Goal: Task Accomplishment & Management: Use online tool/utility

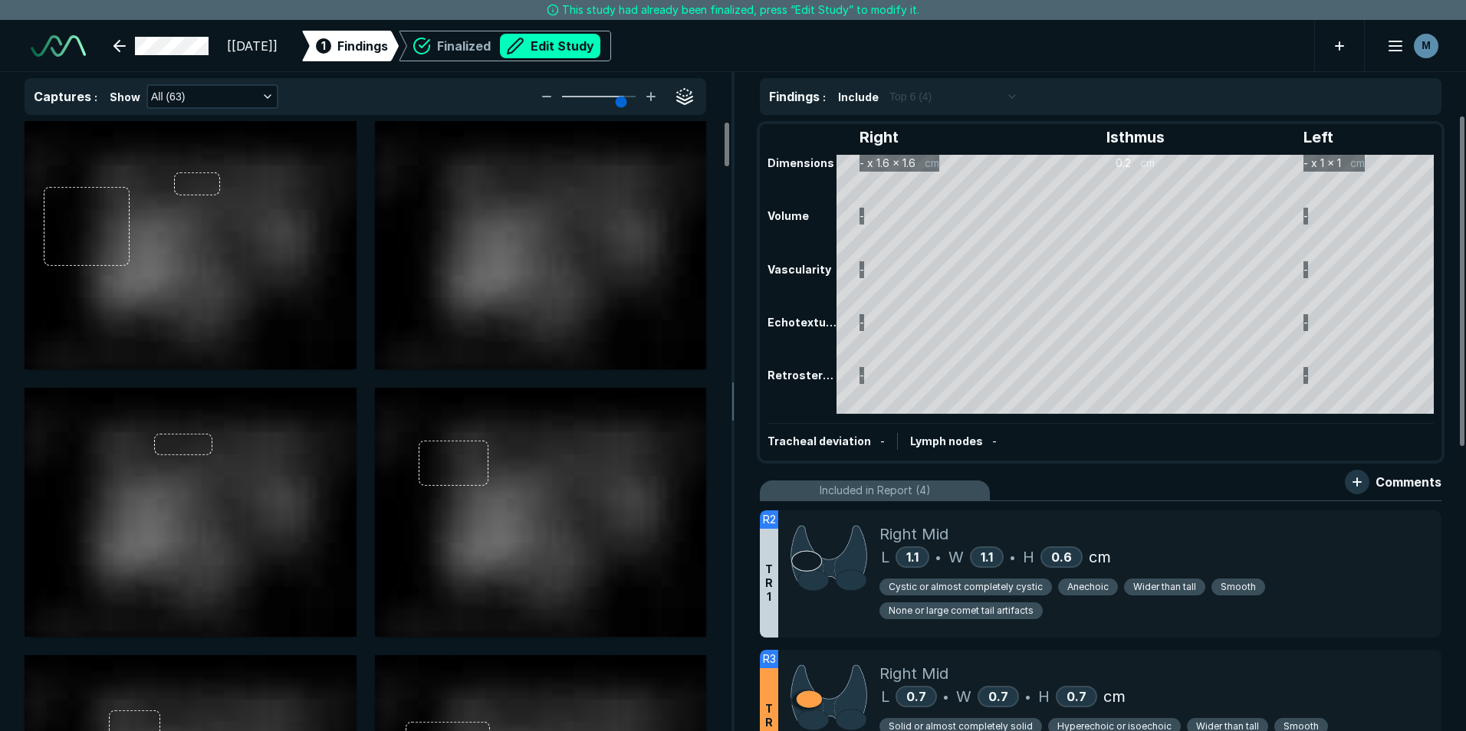
scroll to position [4905, 8567]
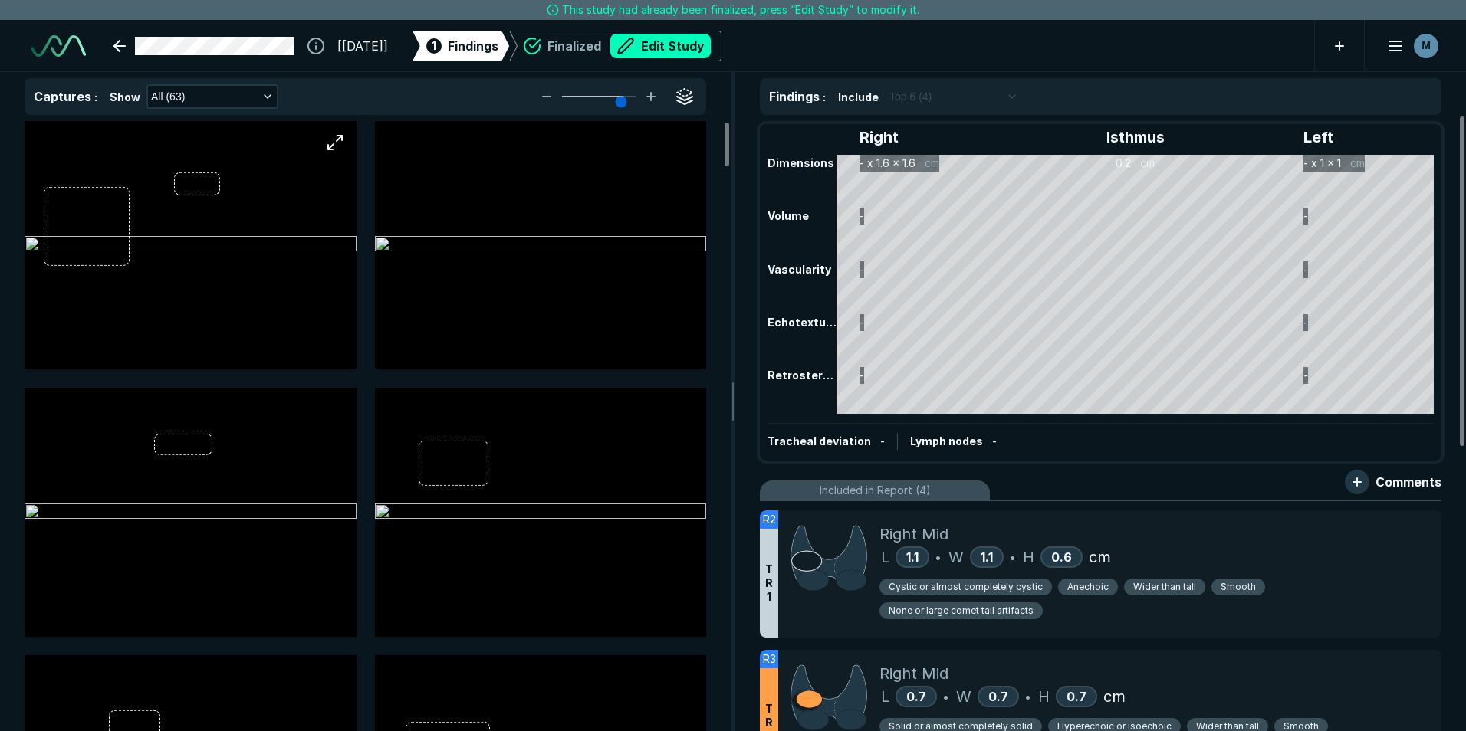
click at [269, 255] on img at bounding box center [191, 245] width 332 height 18
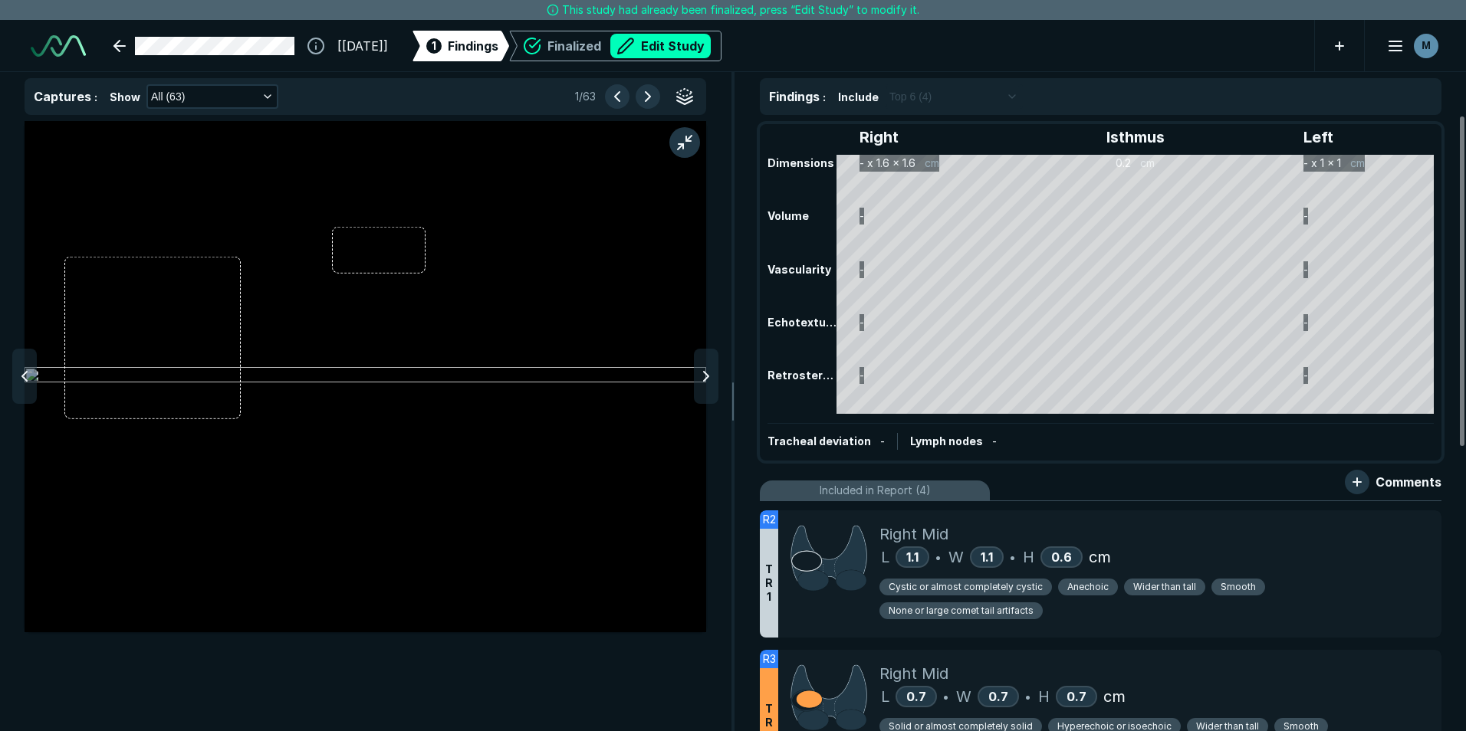
scroll to position [4549, 5014]
click at [718, 385] on div at bounding box center [706, 376] width 25 height 55
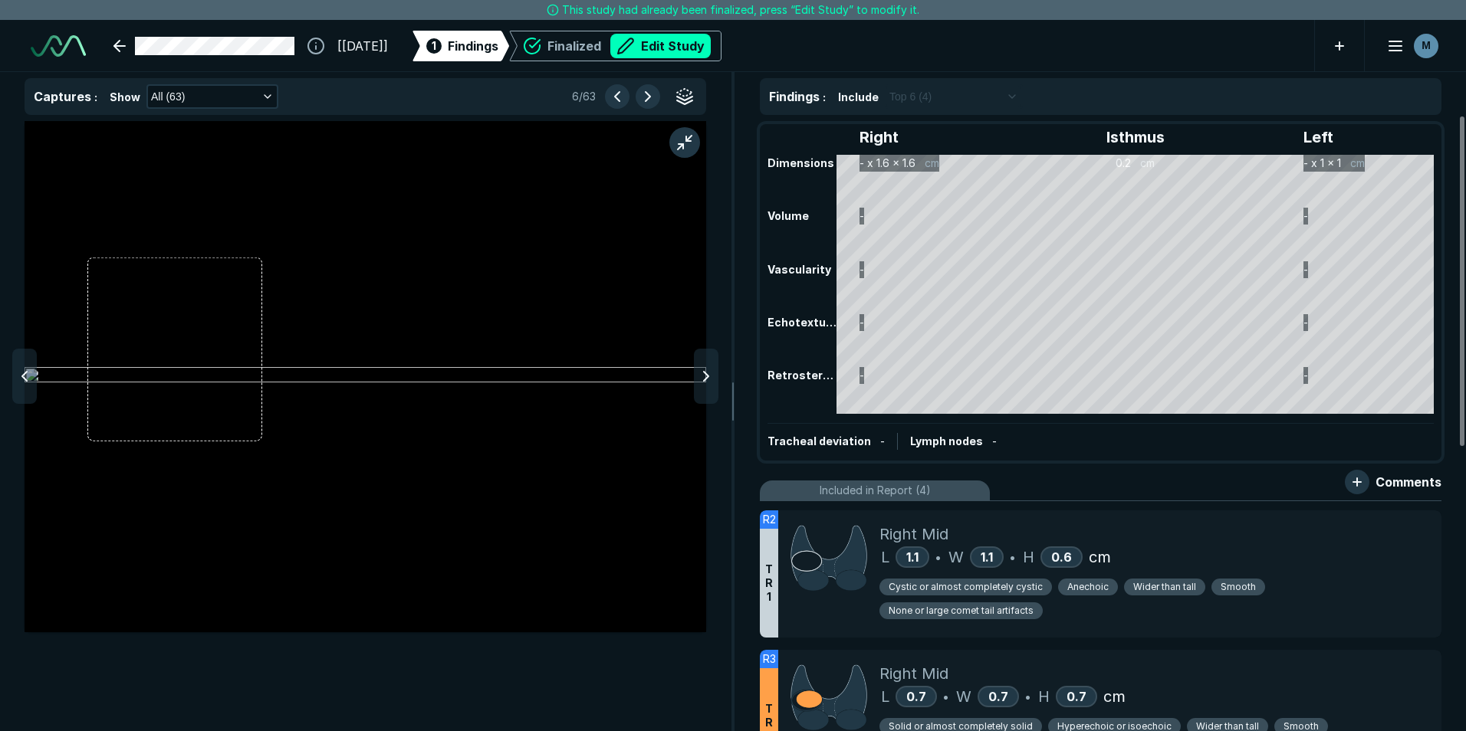
click at [718, 385] on div at bounding box center [706, 376] width 25 height 55
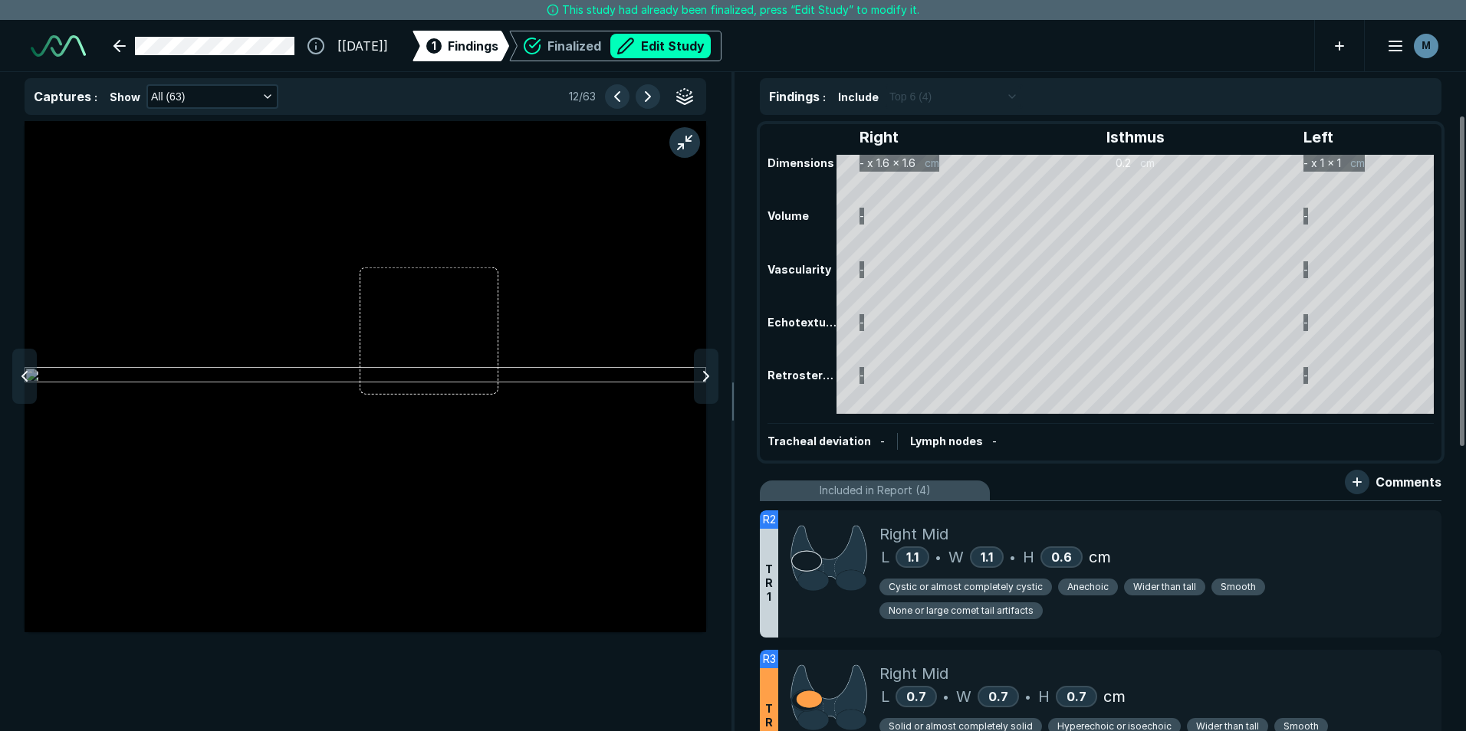
click at [718, 385] on div at bounding box center [706, 376] width 25 height 55
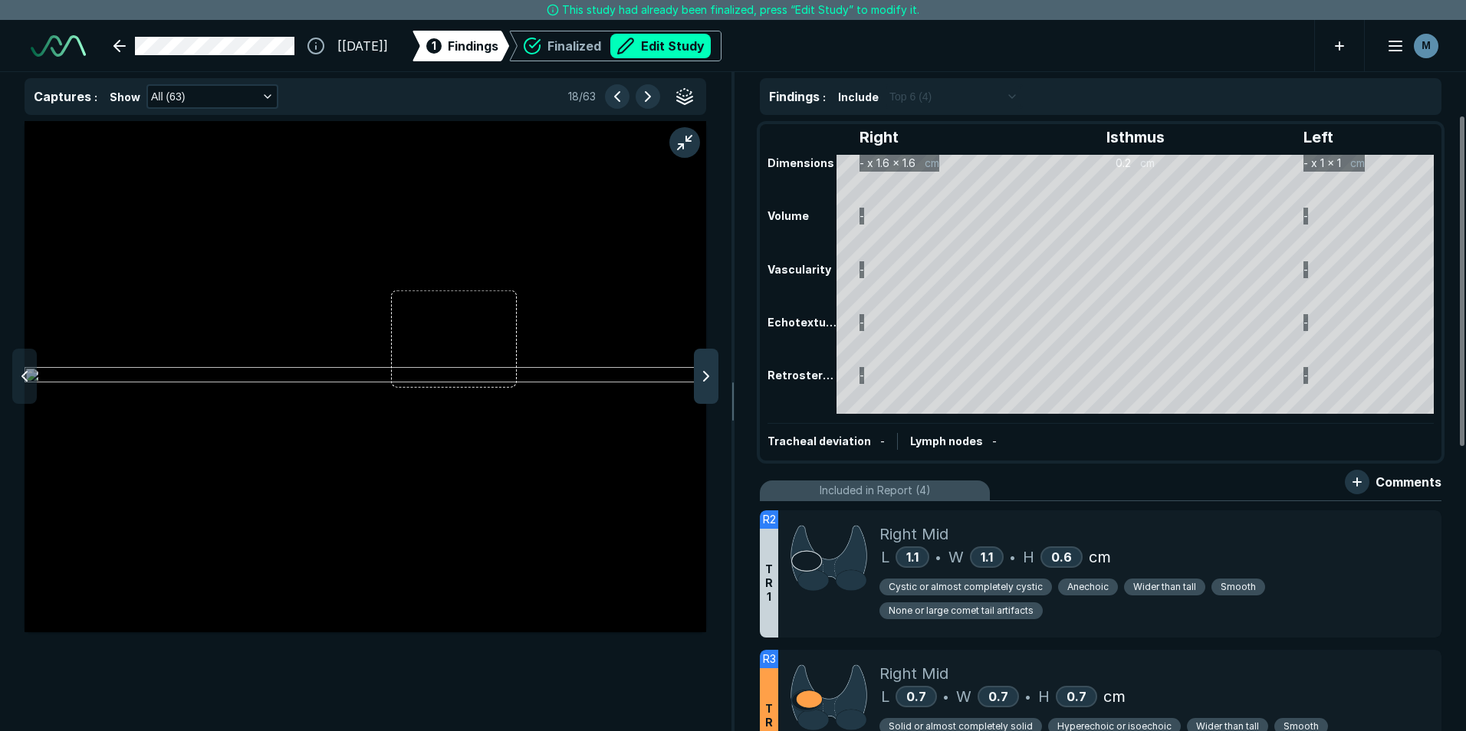
click at [703, 370] on icon at bounding box center [706, 376] width 18 height 18
click at [880, 166] on div "Right Isthmus Left Dimensions - x 1.6 x 1.6 cm 0.2 cm - x 1 x 1 cm Volume - - V…" at bounding box center [1100, 293] width 679 height 334
click at [695, 43] on button "Edit Study" at bounding box center [660, 46] width 100 height 25
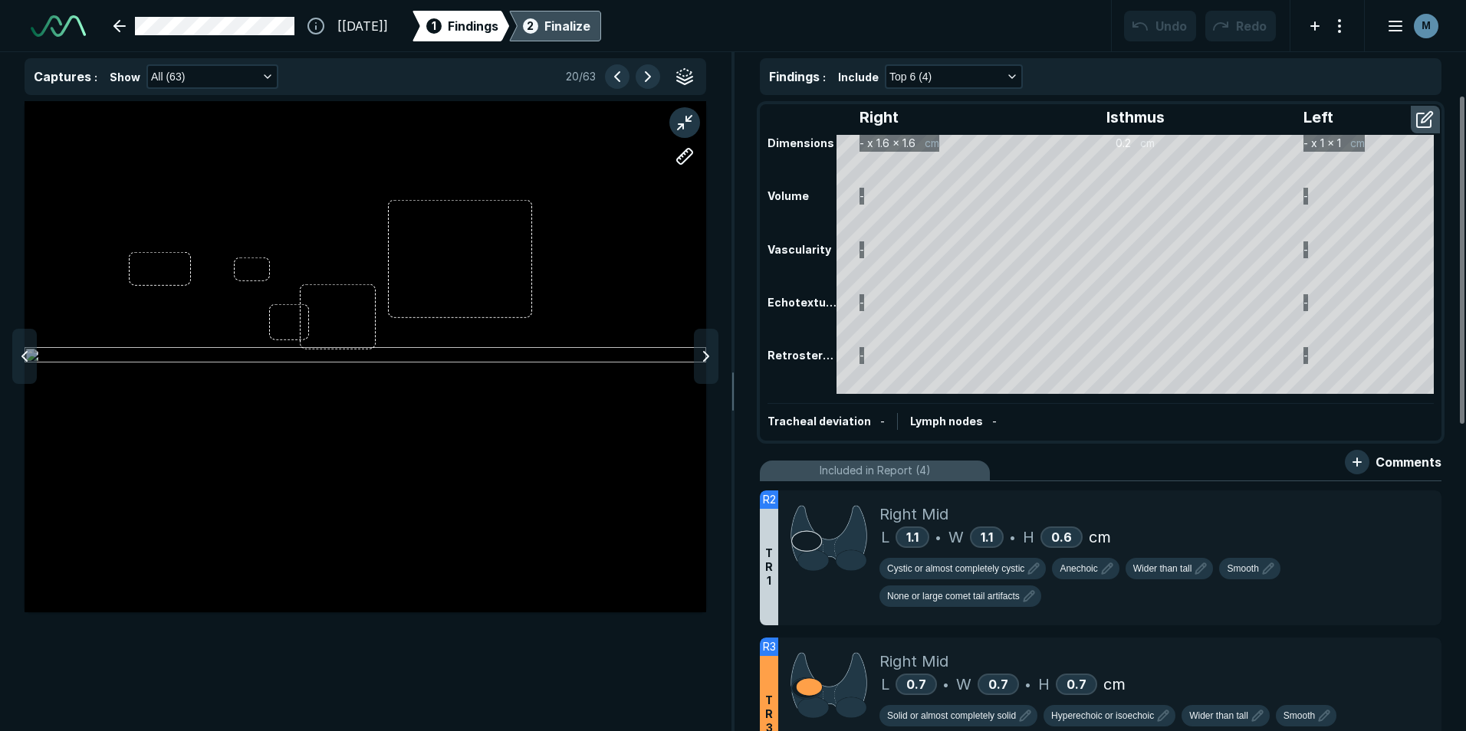
scroll to position [4994, 8567]
click at [1418, 125] on button "button" at bounding box center [1426, 119] width 28 height 25
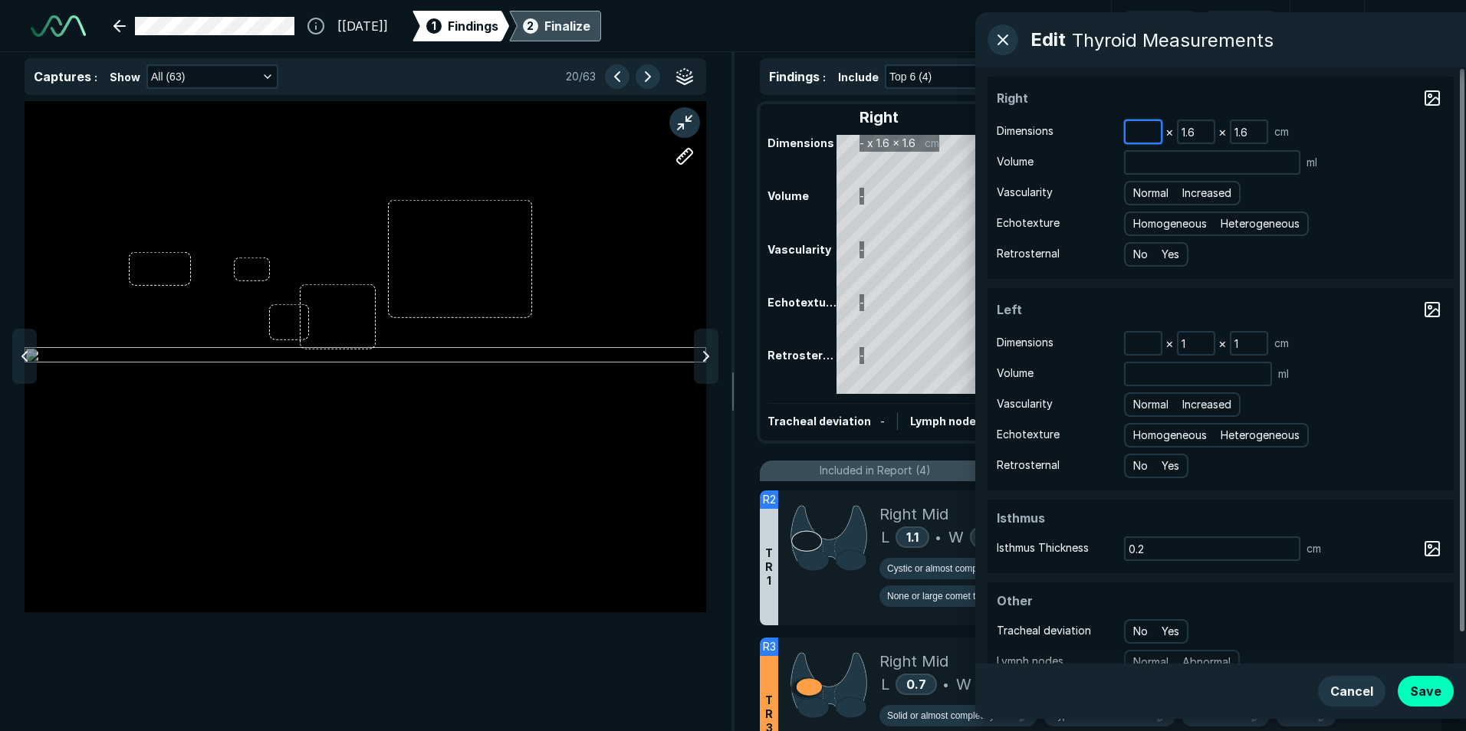
click at [1142, 133] on input at bounding box center [1143, 131] width 35 height 21
type input "5.2"
click at [28, 364] on icon at bounding box center [24, 356] width 18 height 18
drag, startPoint x: 1148, startPoint y: 133, endPoint x: 1094, endPoint y: 133, distance: 53.7
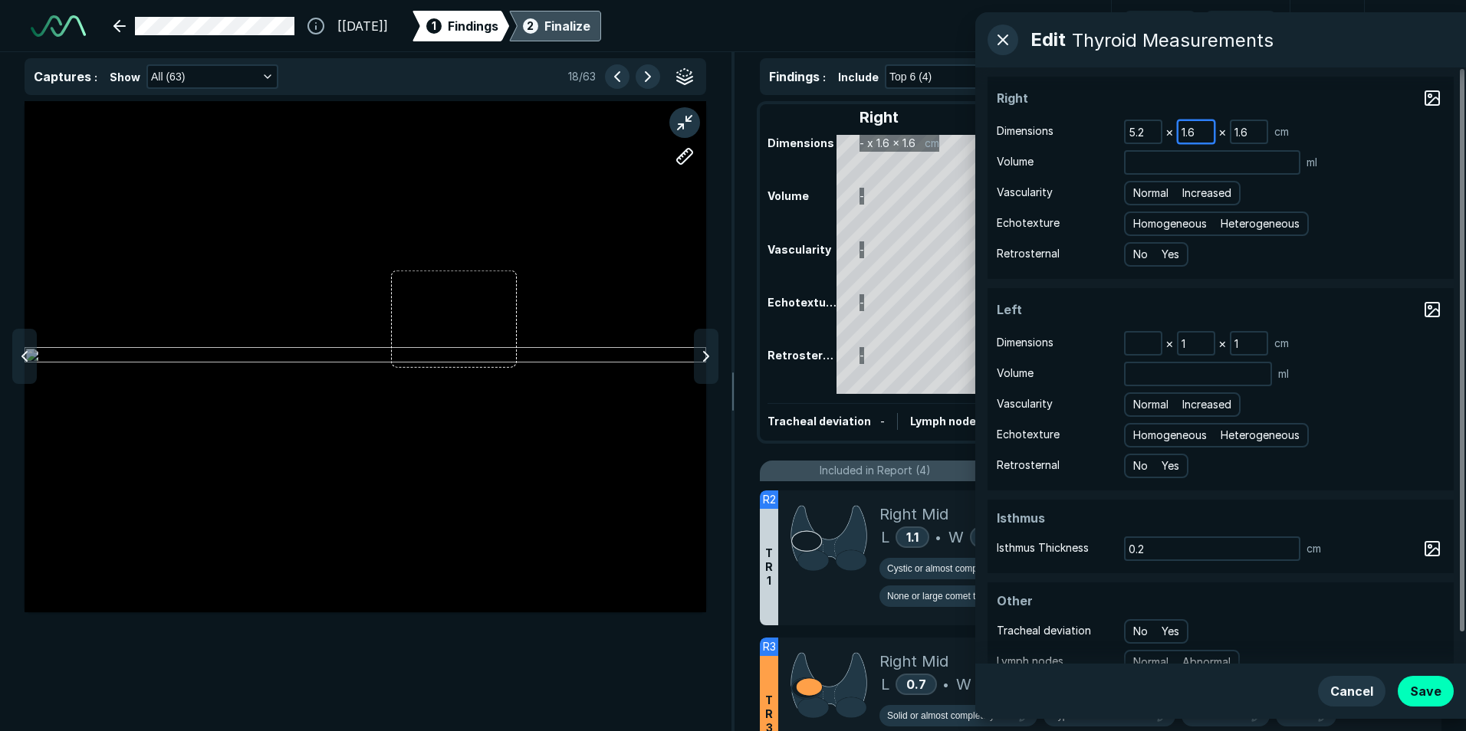
click at [1094, 133] on div "Dimensions 5.2 × 1.6 × 1.6 cm" at bounding box center [1221, 132] width 448 height 25
type input "1.8"
click at [709, 354] on icon at bounding box center [706, 356] width 18 height 18
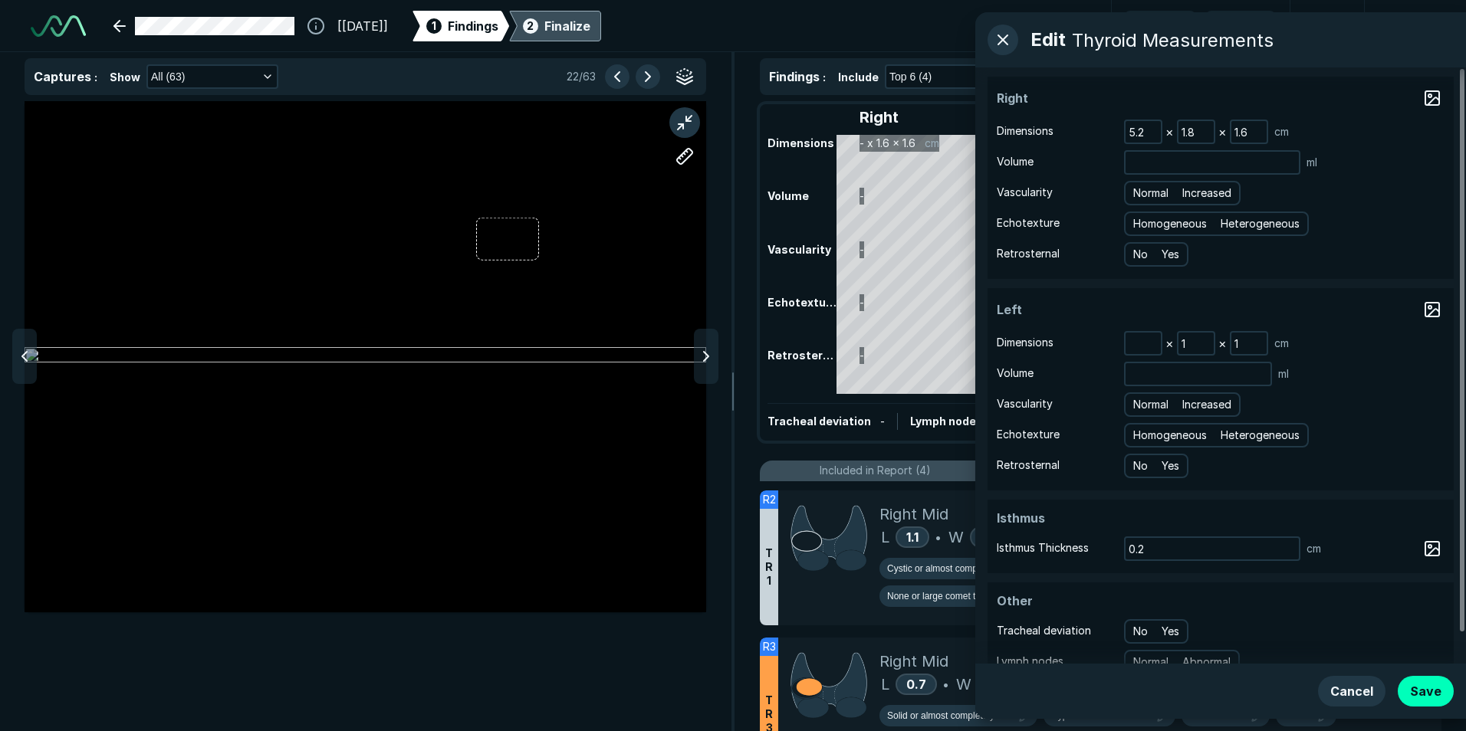
click at [709, 354] on icon at bounding box center [706, 356] width 18 height 18
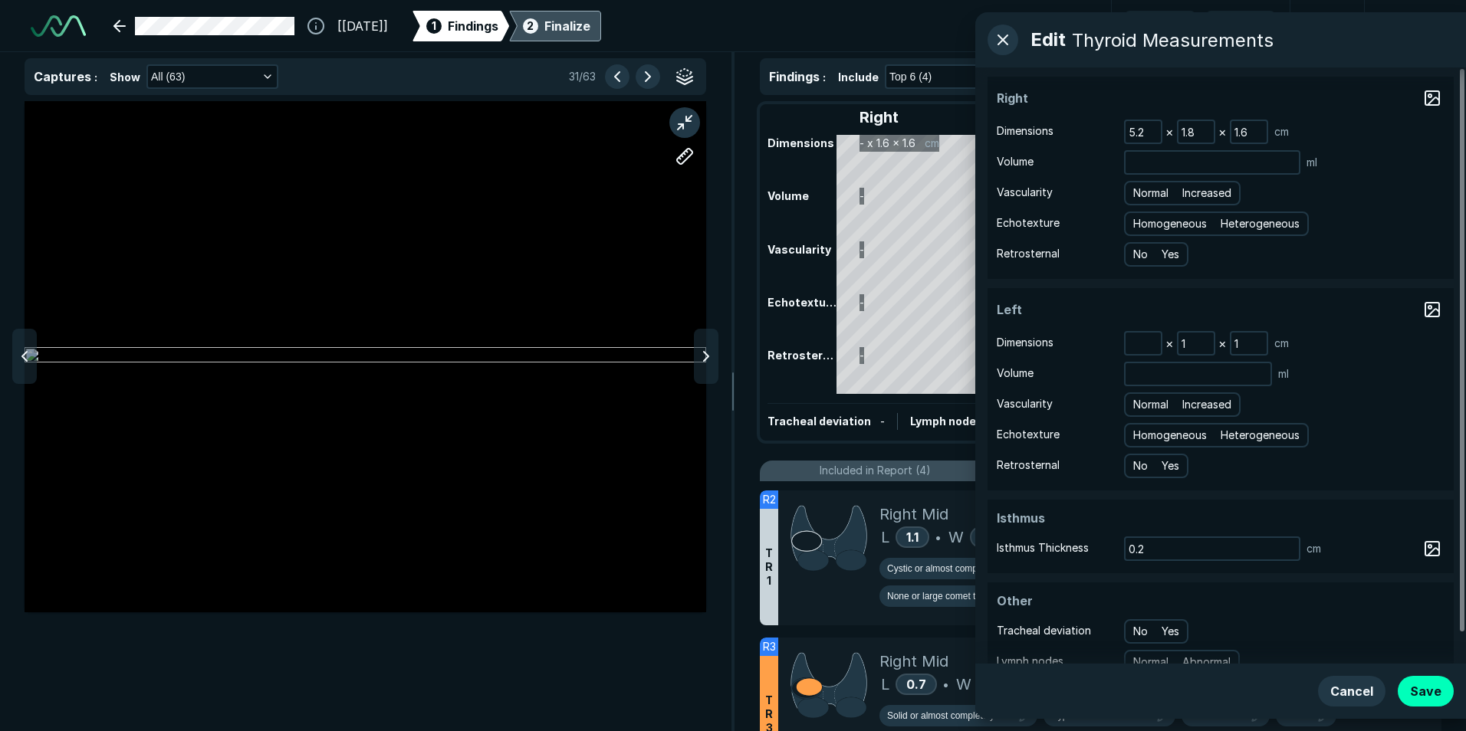
click at [709, 354] on icon at bounding box center [706, 356] width 18 height 18
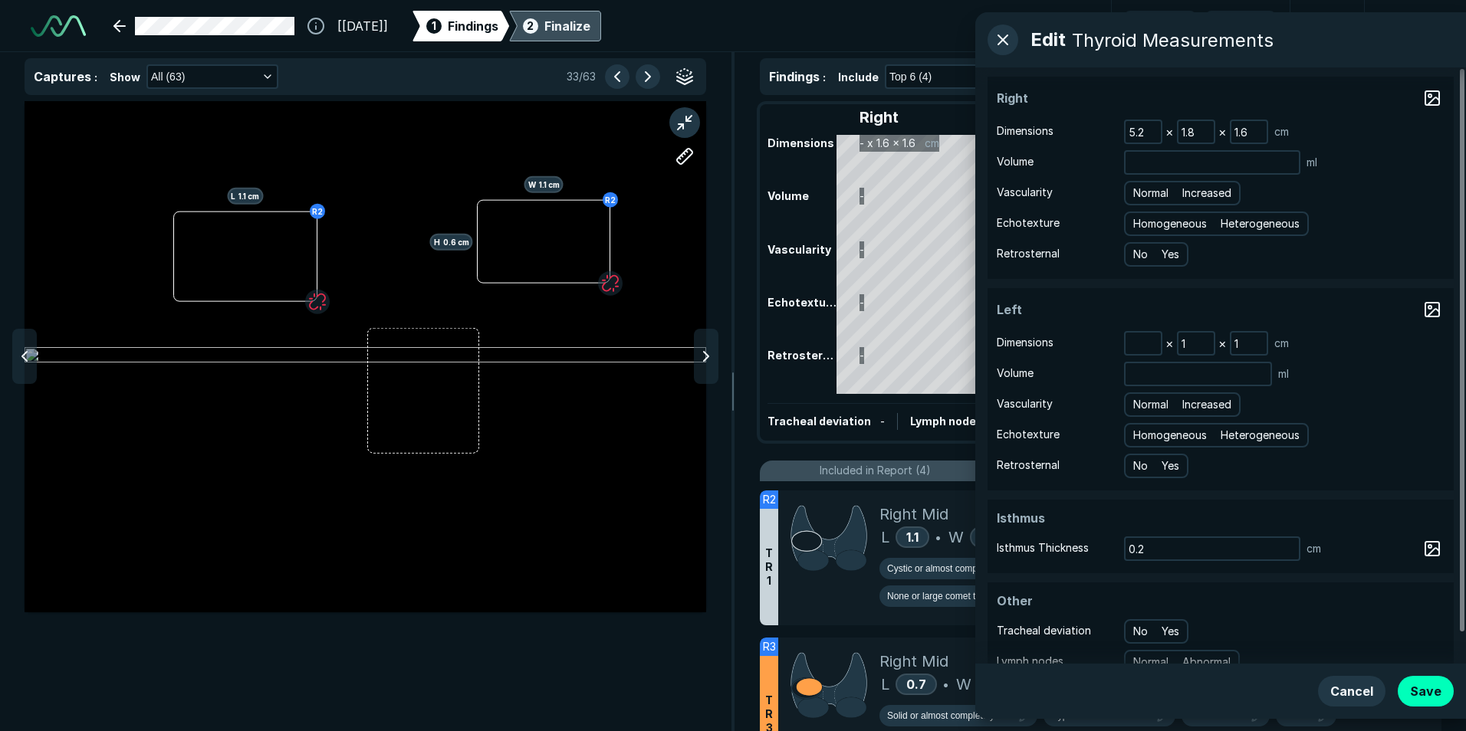
click at [709, 354] on icon at bounding box center [706, 356] width 18 height 18
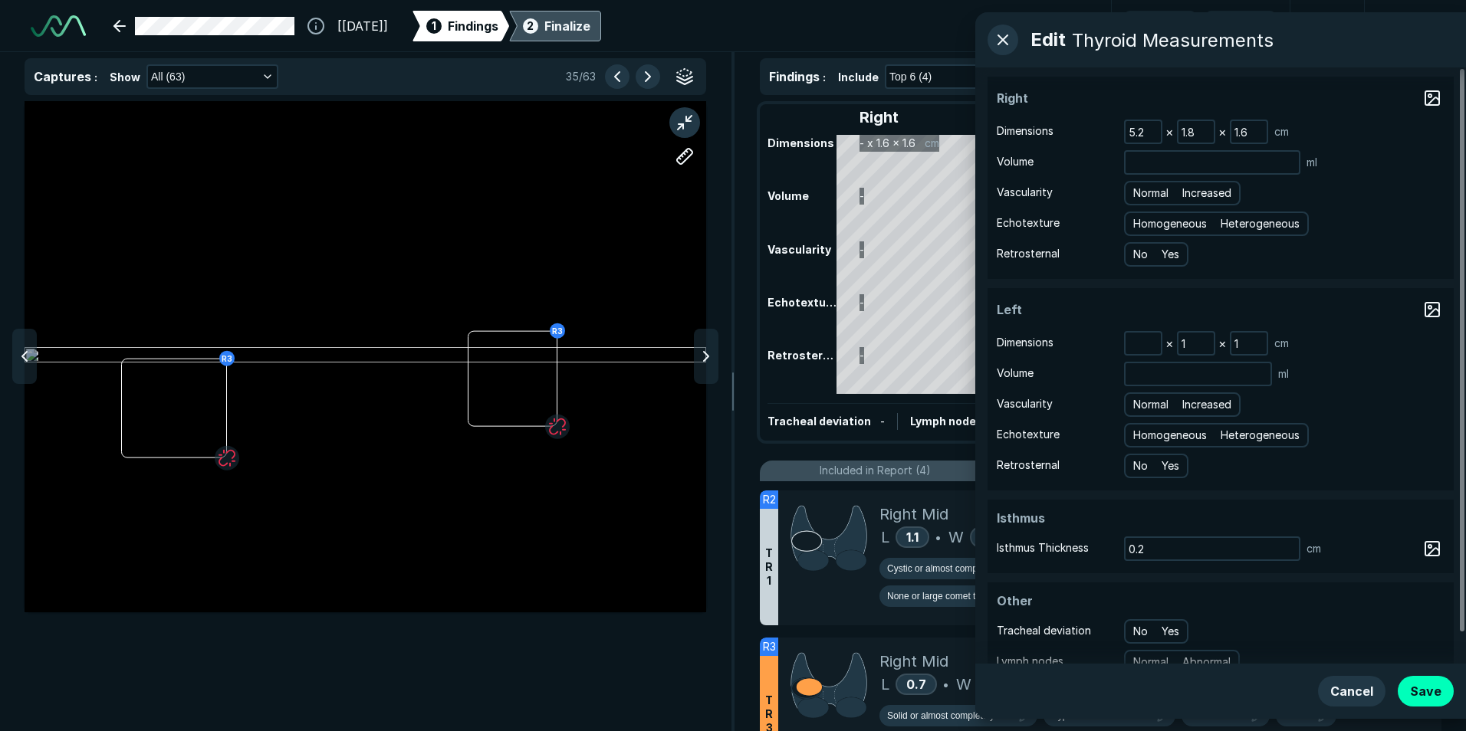
click at [709, 354] on icon at bounding box center [706, 356] width 18 height 18
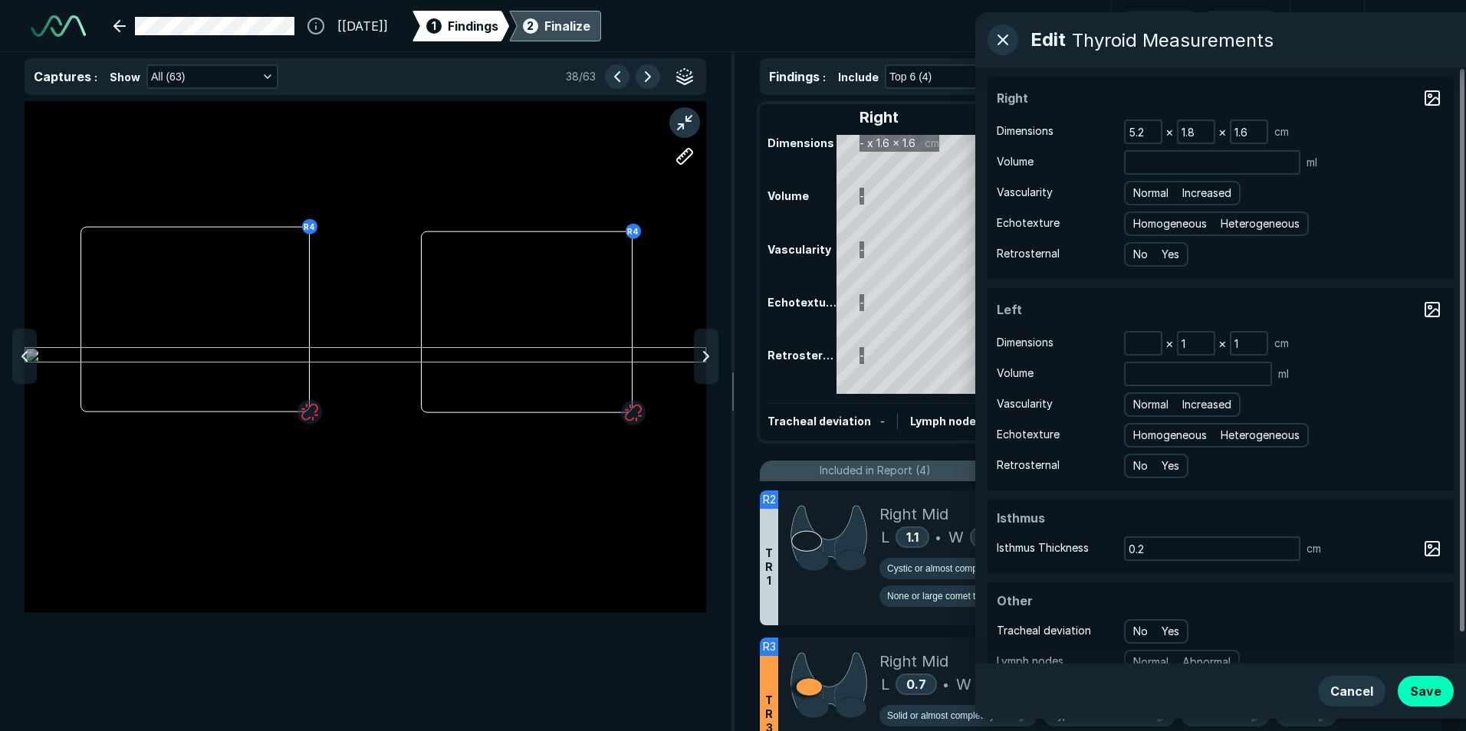
click at [709, 354] on icon at bounding box center [706, 356] width 18 height 18
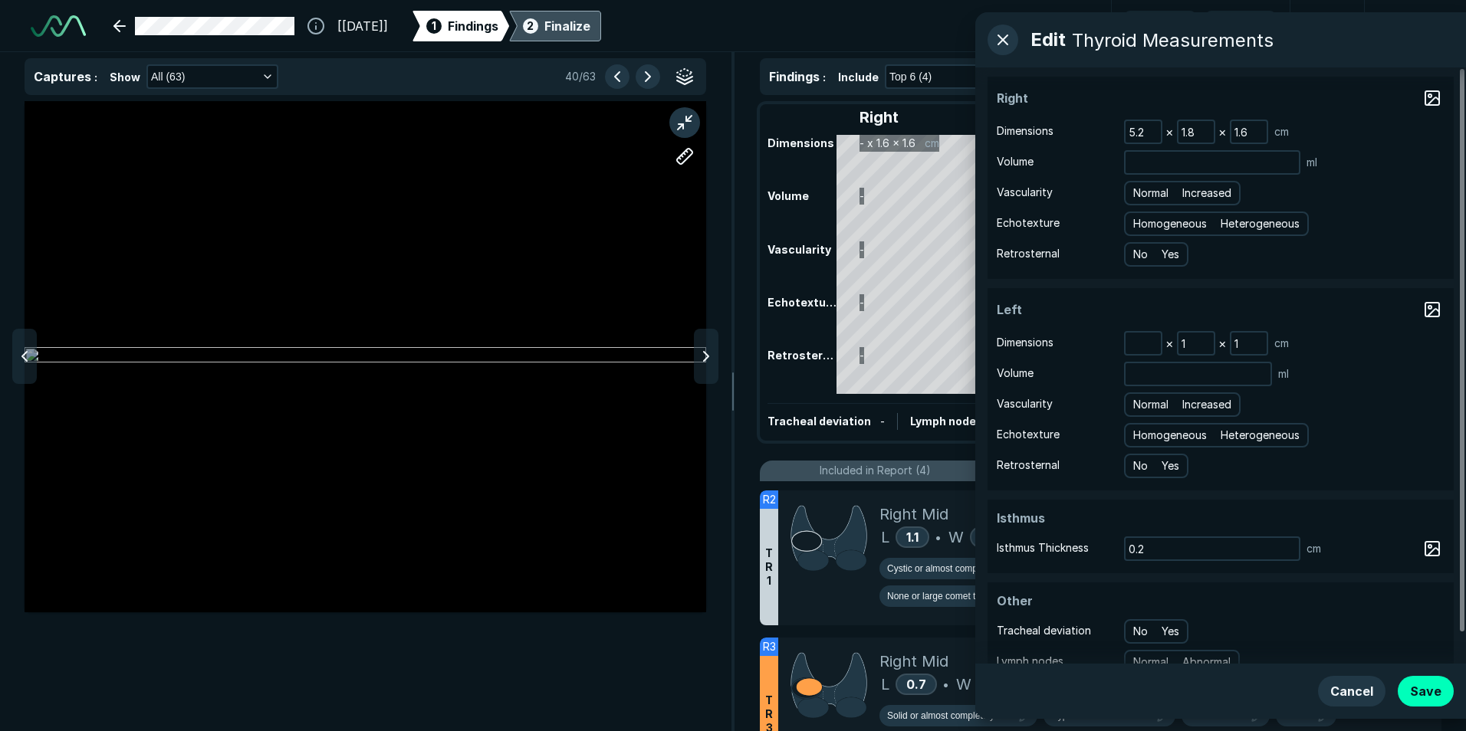
click at [709, 354] on icon at bounding box center [706, 356] width 18 height 18
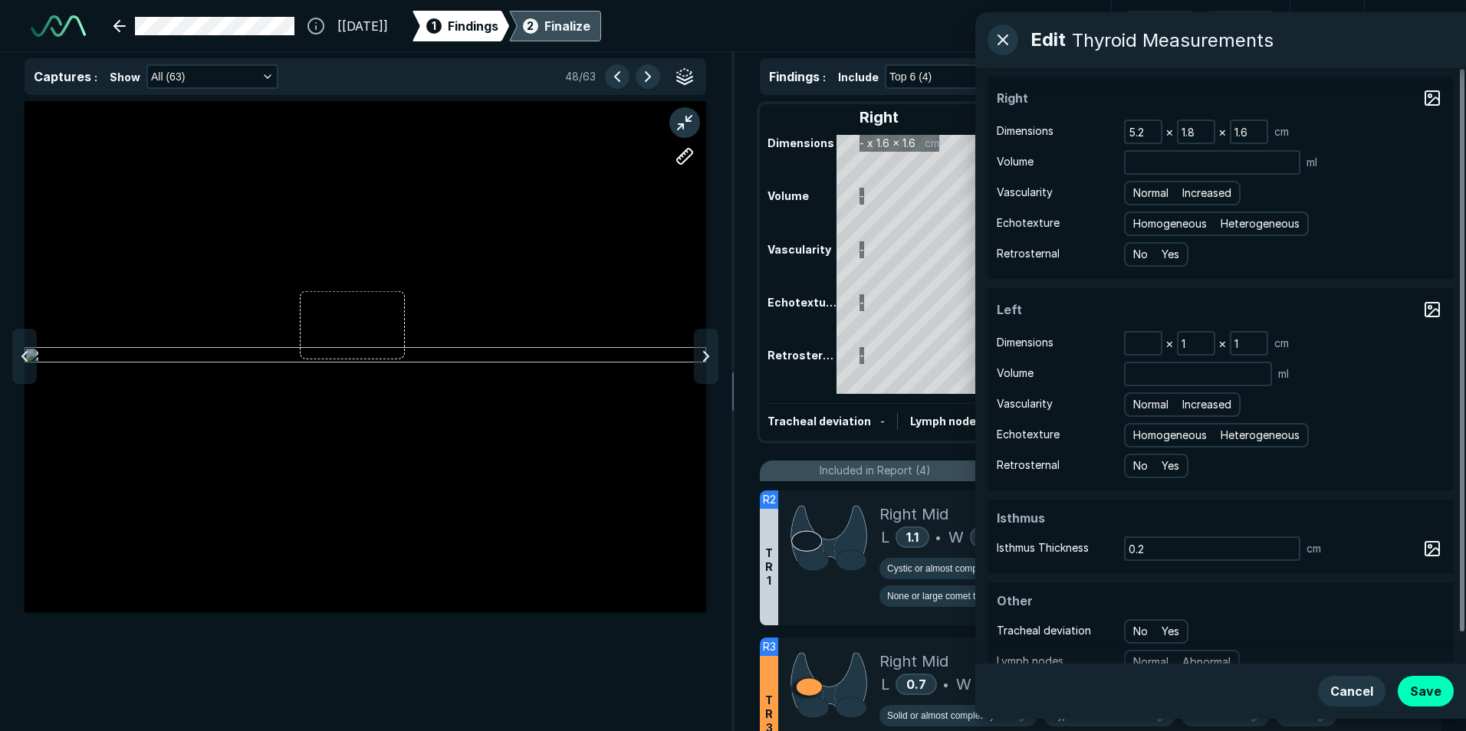
click at [709, 354] on icon at bounding box center [706, 356] width 18 height 18
click at [35, 359] on div at bounding box center [24, 356] width 25 height 55
click at [1246, 341] on input "1" at bounding box center [1248, 343] width 35 height 21
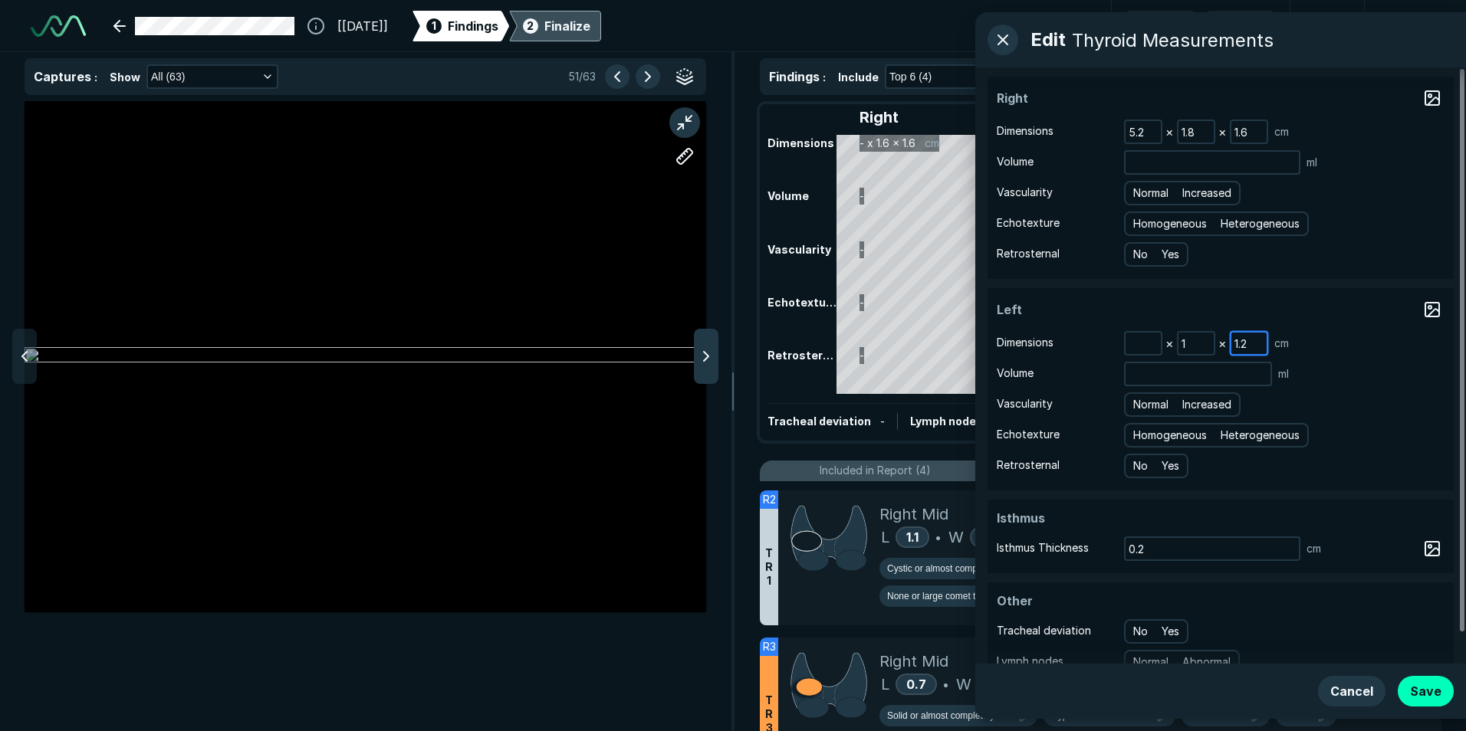
type input "1.2"
click at [712, 357] on icon at bounding box center [706, 356] width 18 height 18
click at [1142, 349] on input at bounding box center [1143, 343] width 35 height 21
type input "4.2"
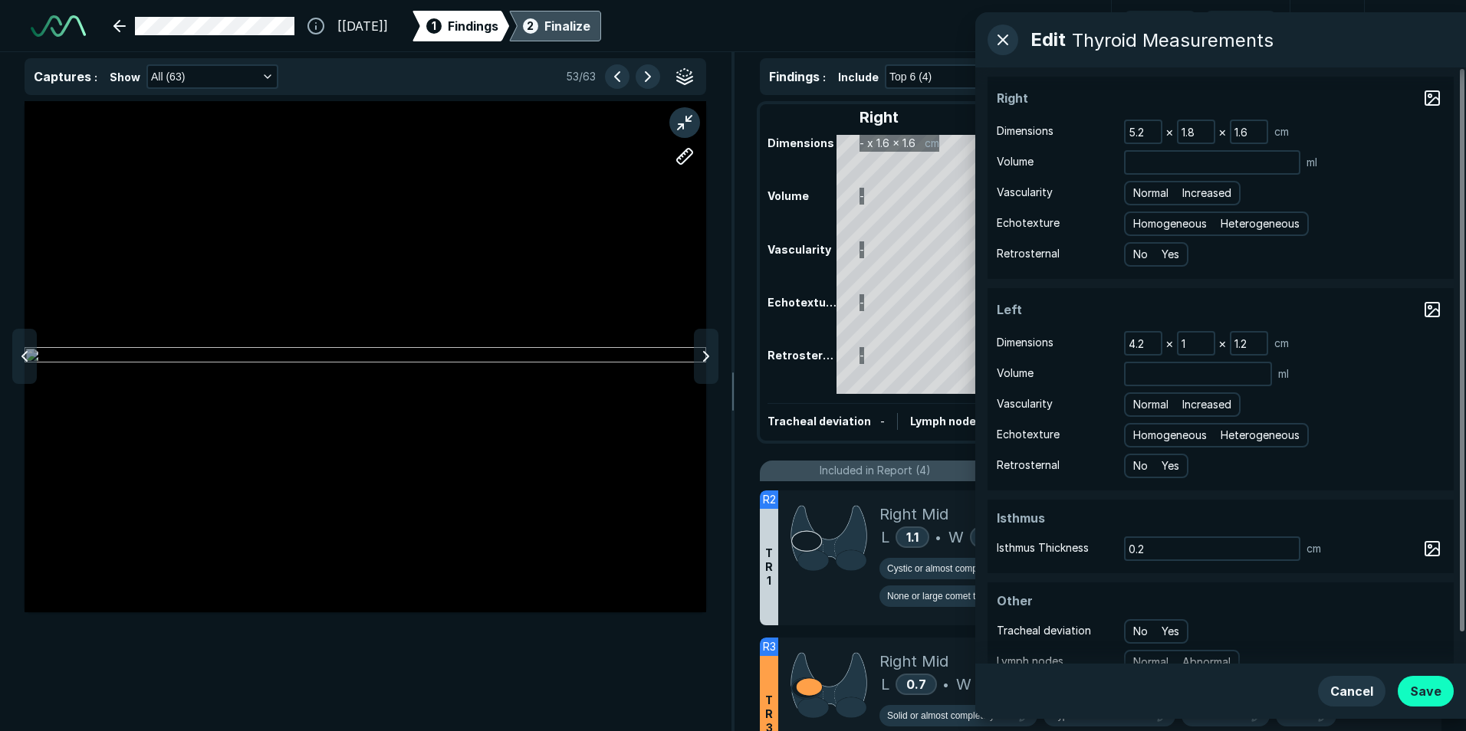
click at [1431, 693] on button "Save" at bounding box center [1426, 691] width 56 height 31
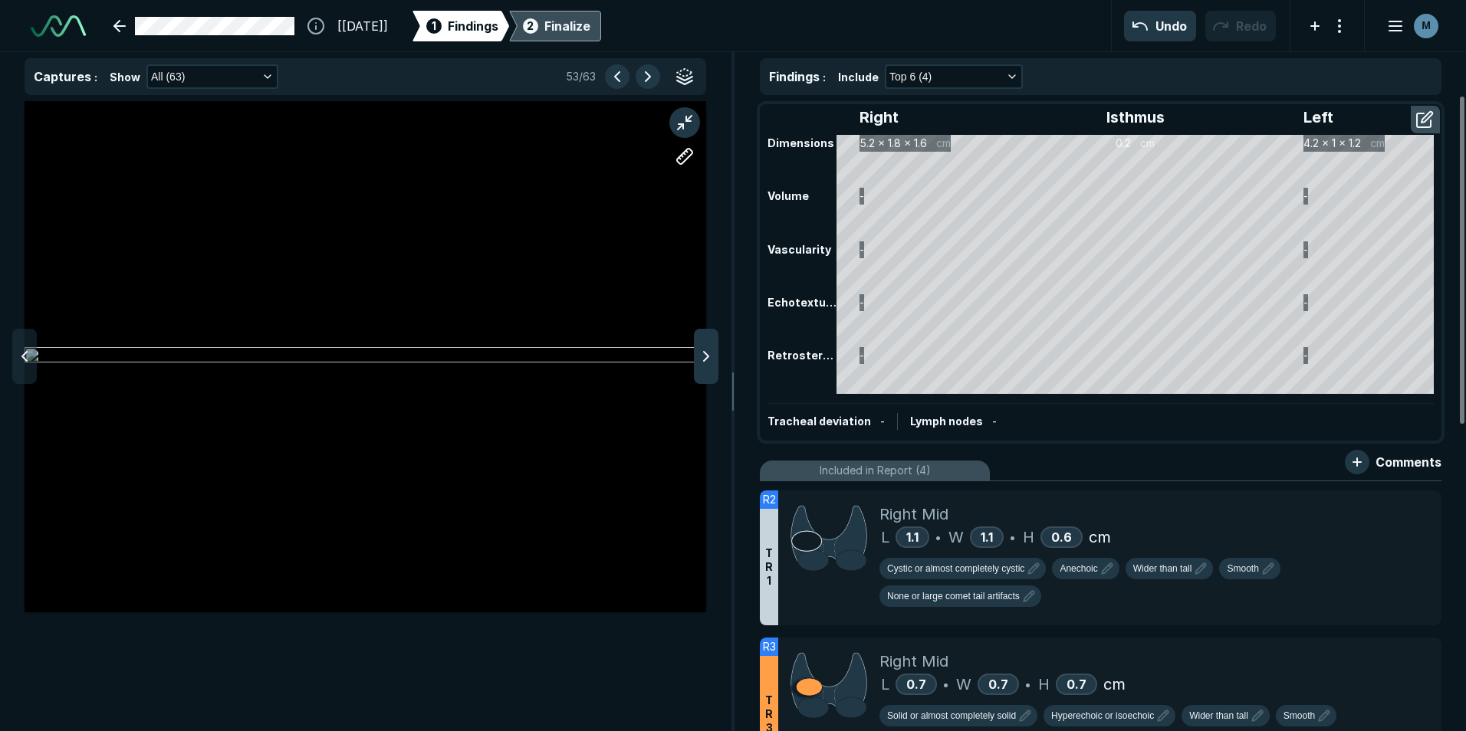
click at [695, 350] on div at bounding box center [706, 356] width 25 height 55
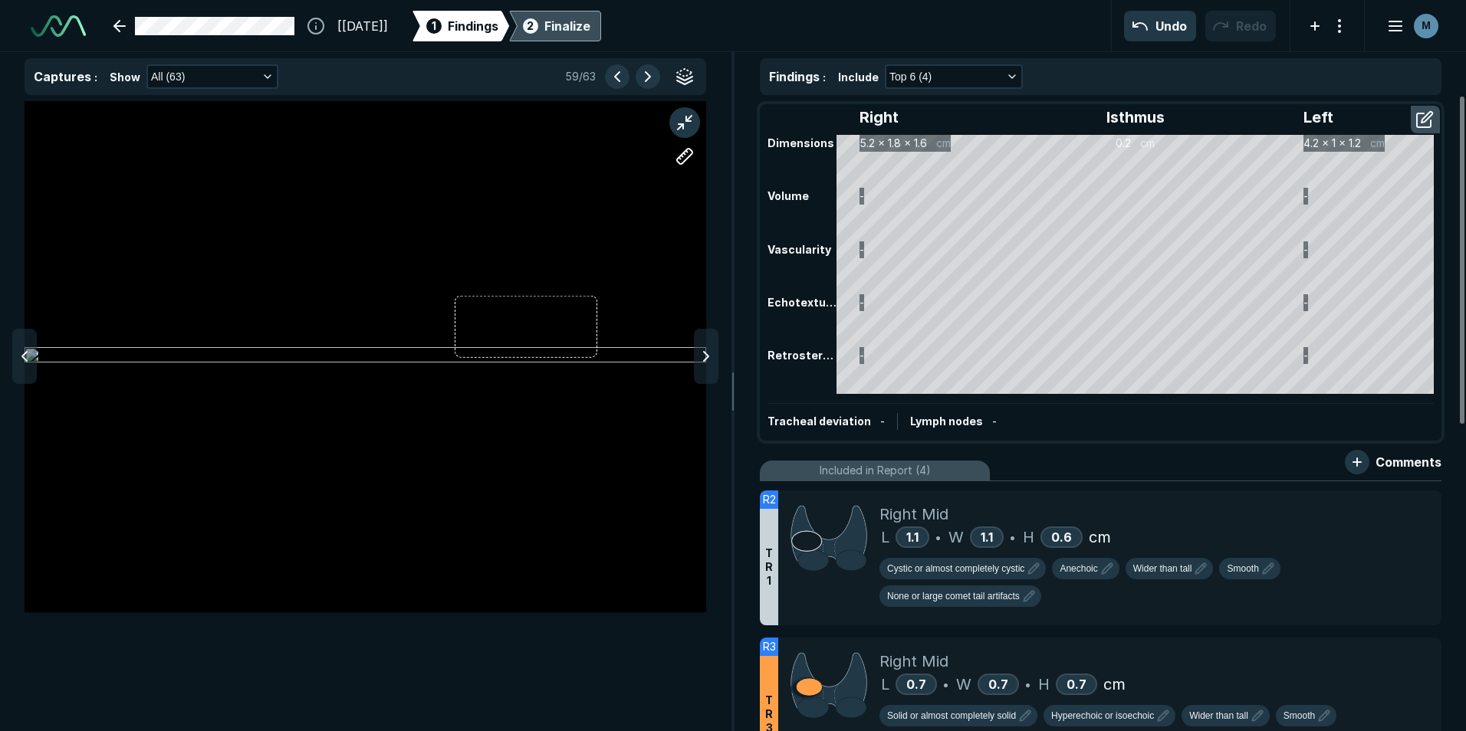
click at [695, 350] on div at bounding box center [706, 356] width 25 height 55
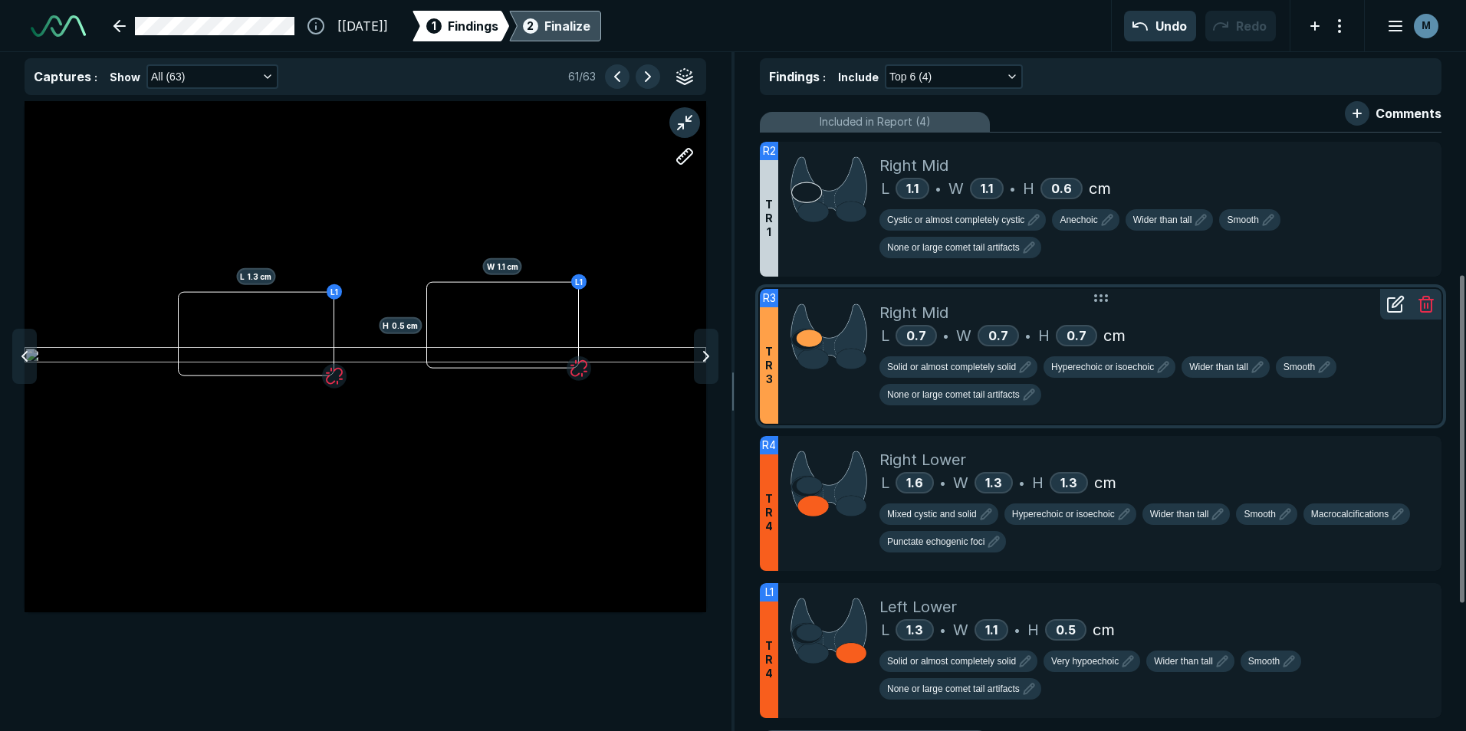
scroll to position [383, 0]
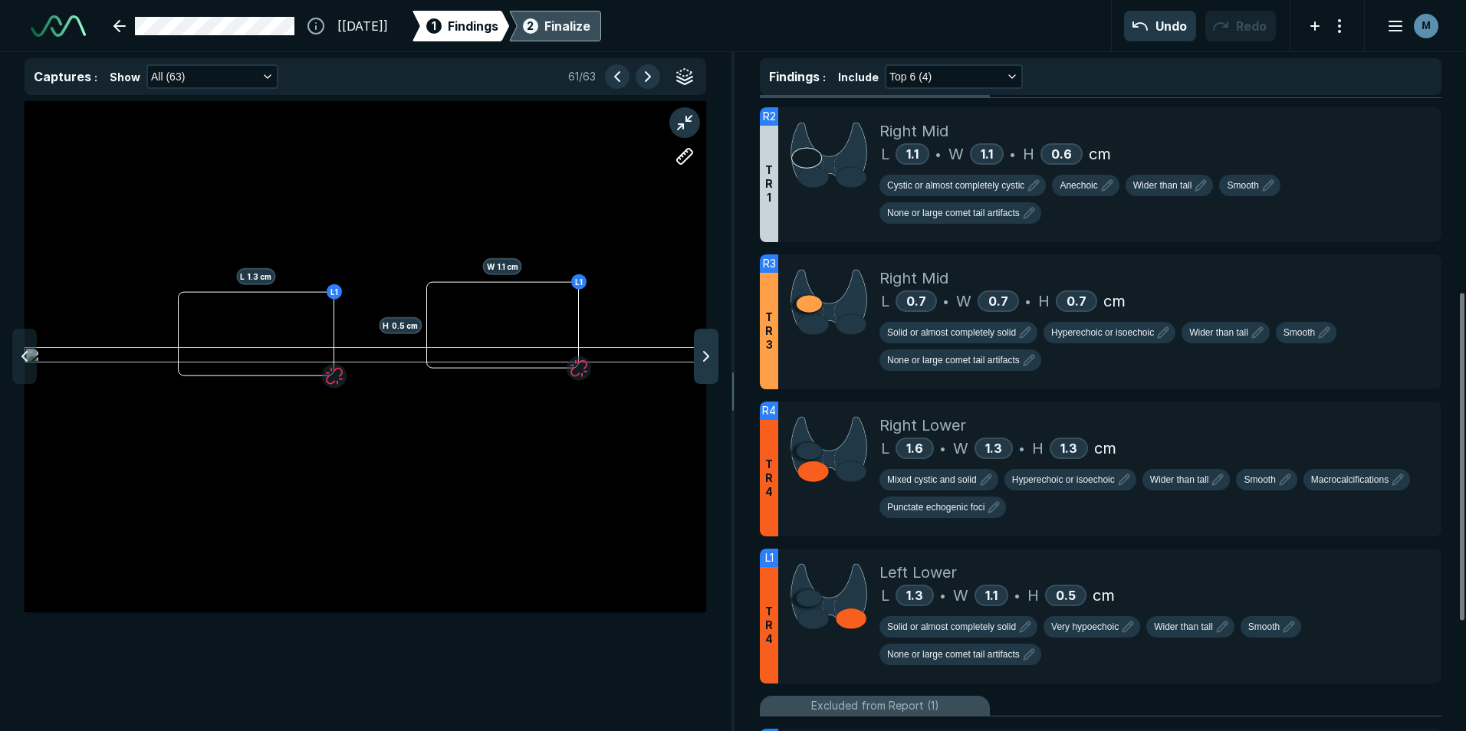
click at [698, 361] on icon at bounding box center [706, 356] width 18 height 18
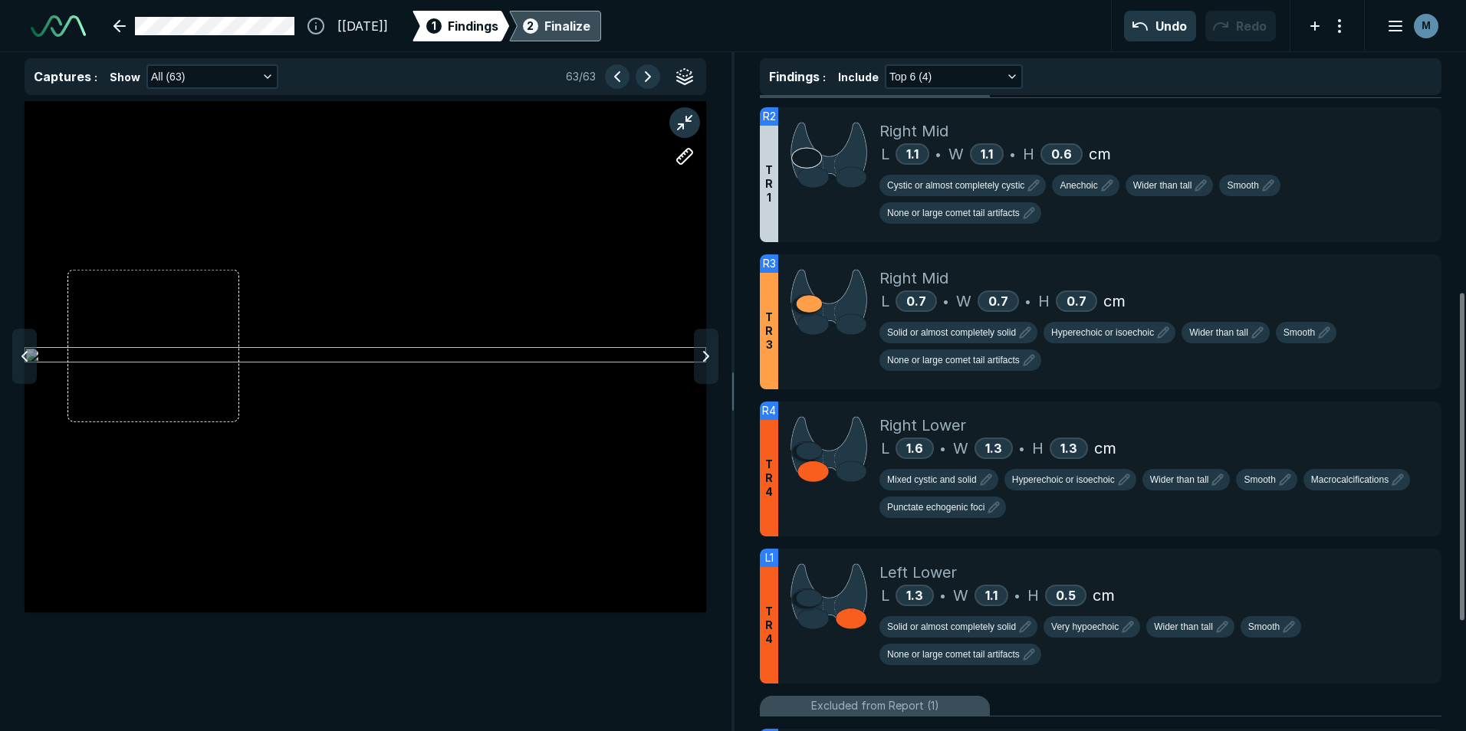
click at [698, 361] on icon at bounding box center [706, 356] width 18 height 18
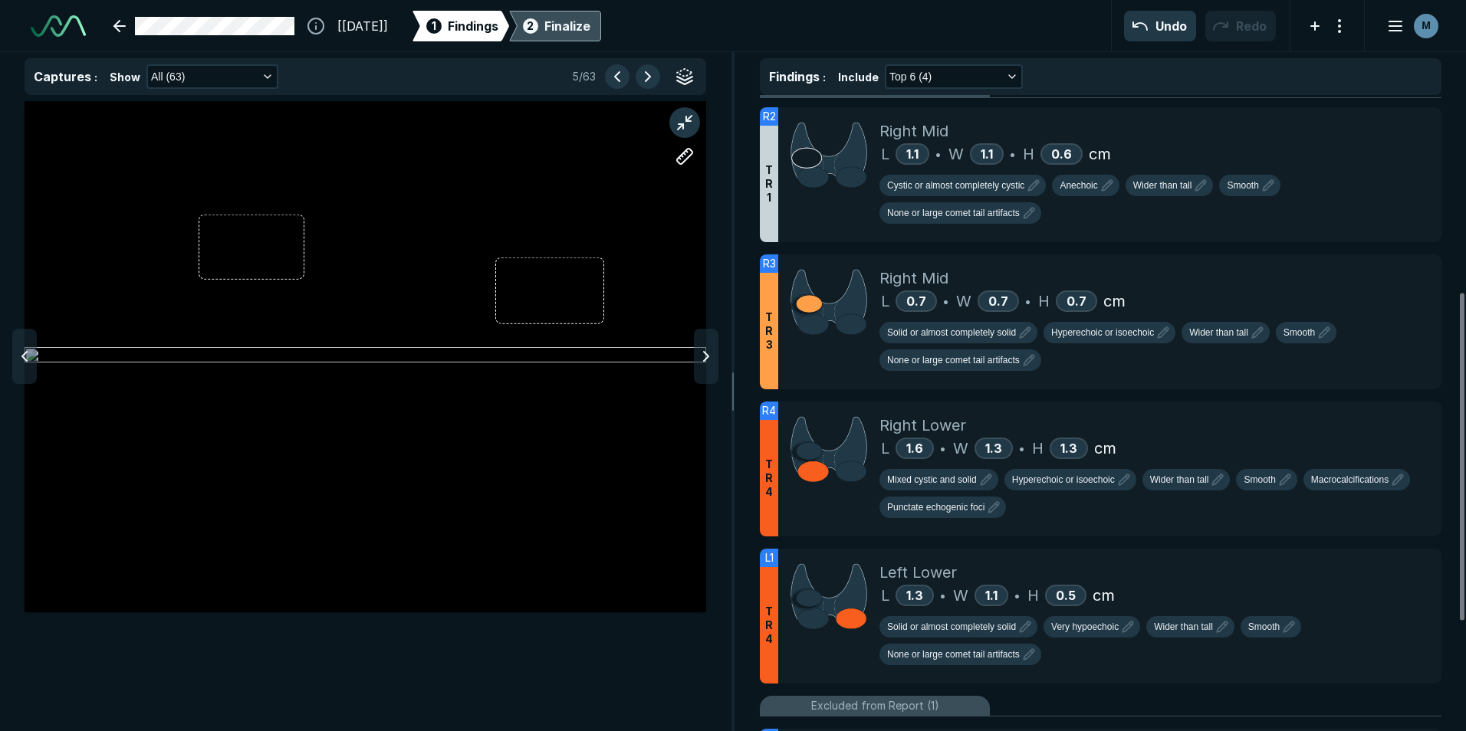
click at [698, 361] on icon at bounding box center [706, 356] width 18 height 18
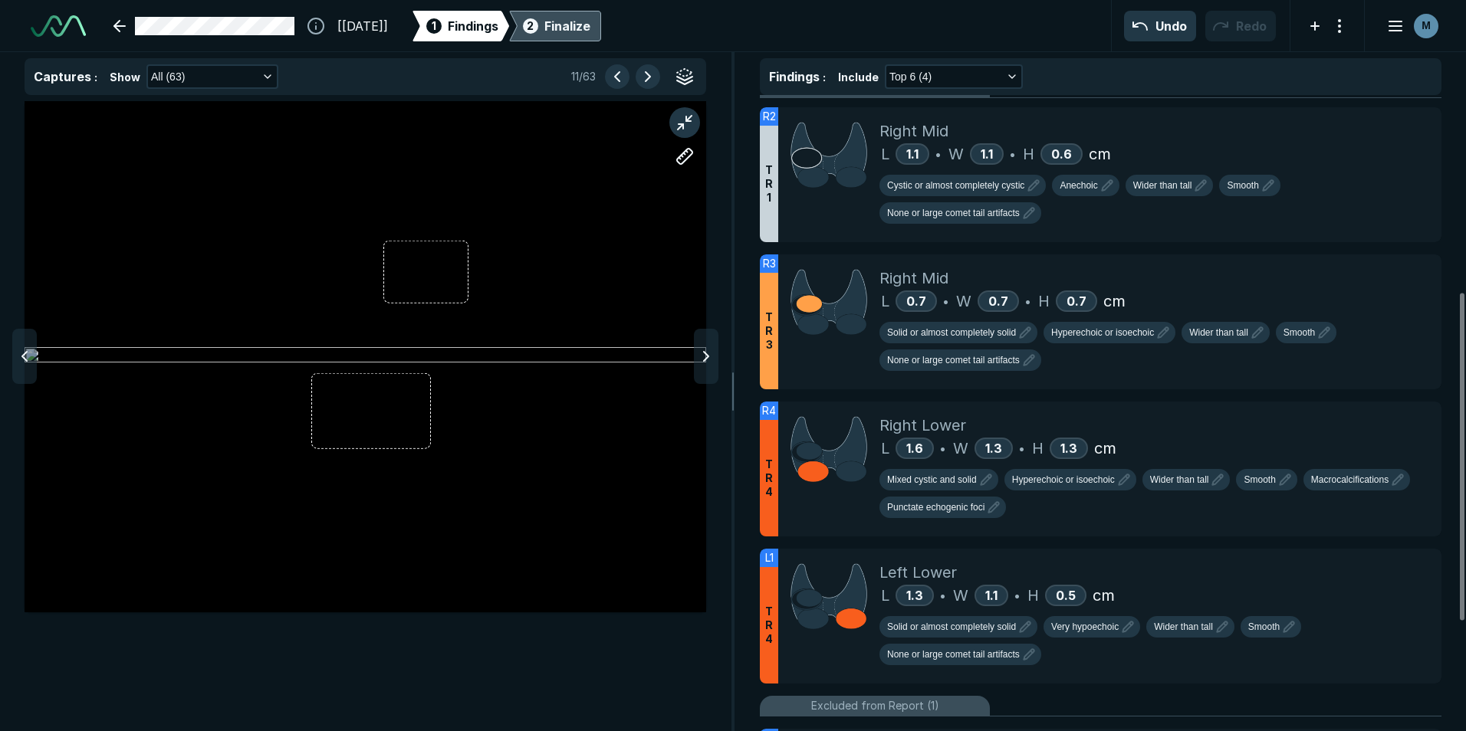
click at [698, 361] on icon at bounding box center [706, 356] width 18 height 18
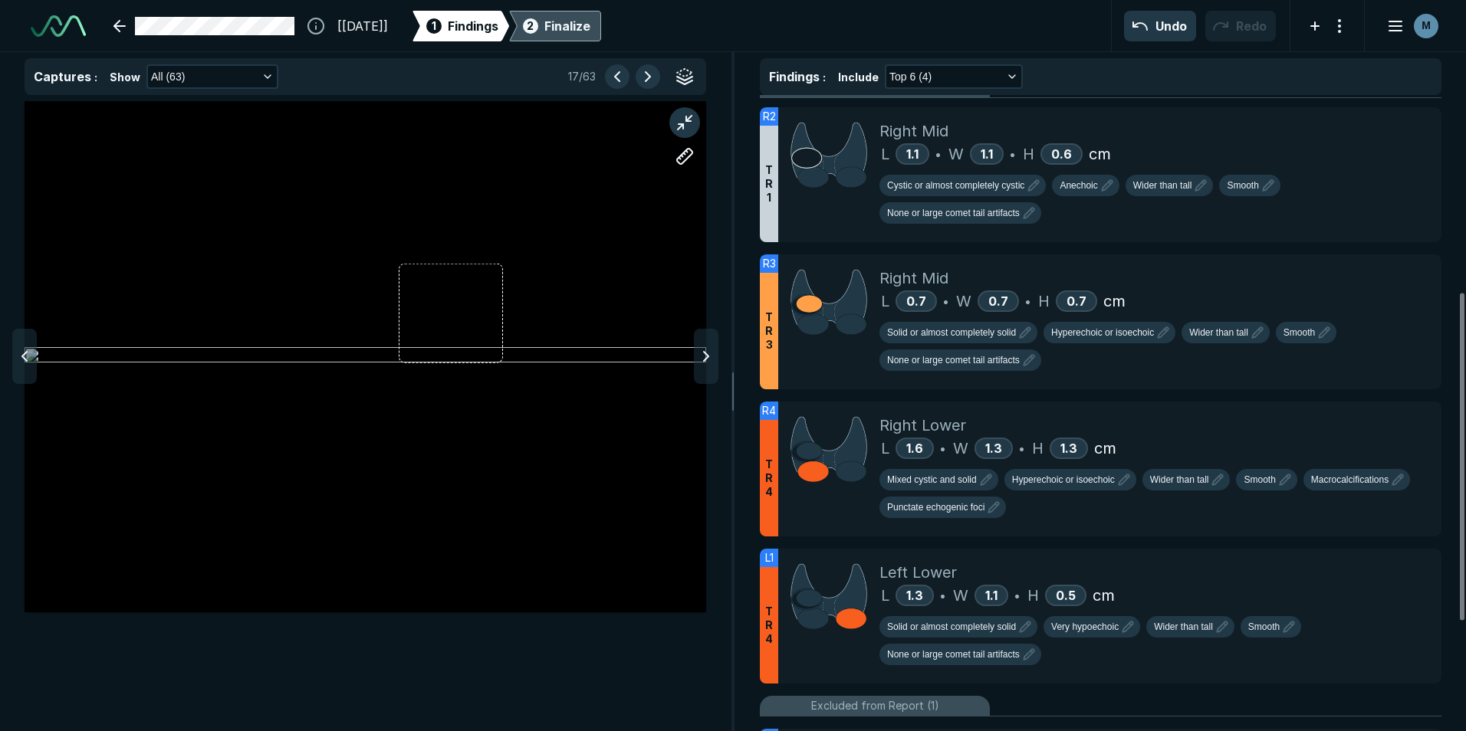
click at [698, 361] on icon at bounding box center [706, 356] width 18 height 18
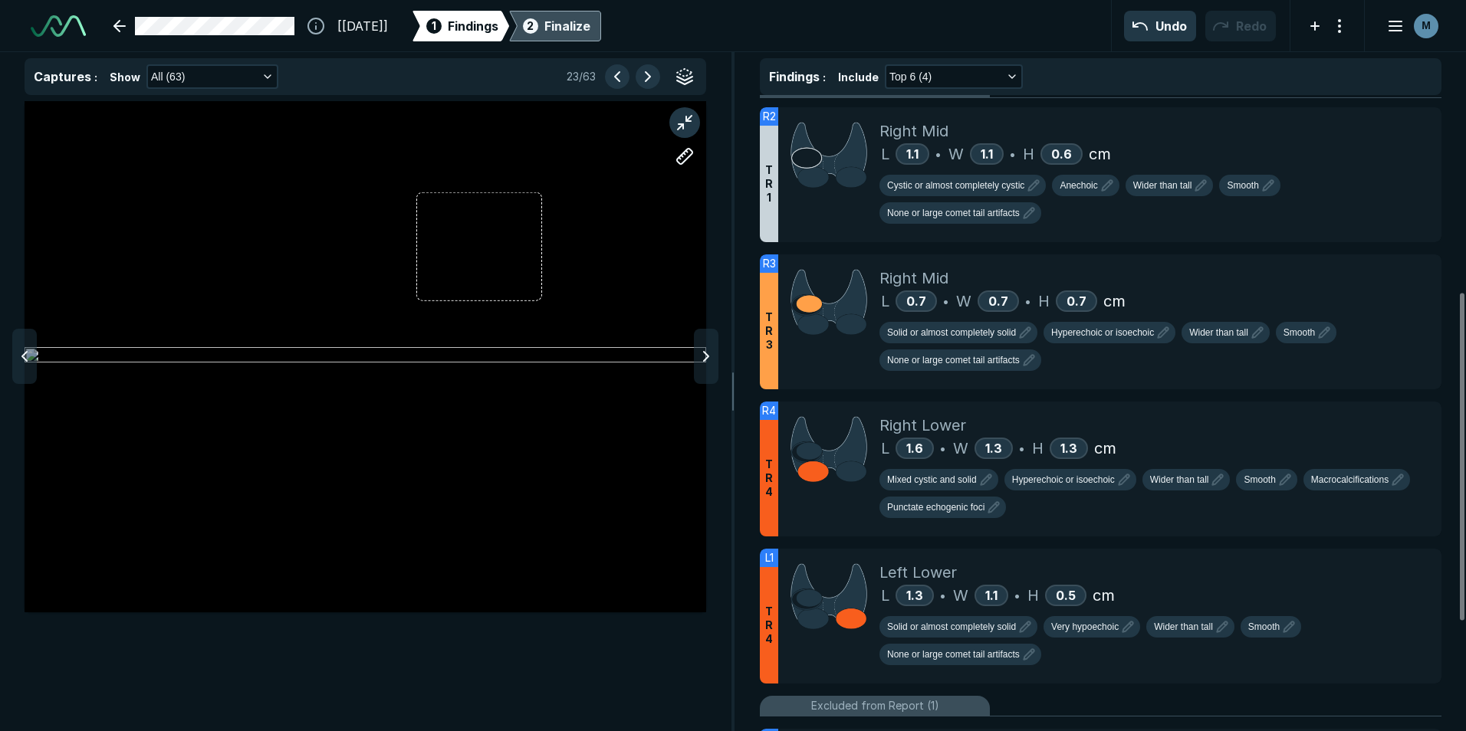
click at [698, 361] on icon at bounding box center [706, 356] width 18 height 18
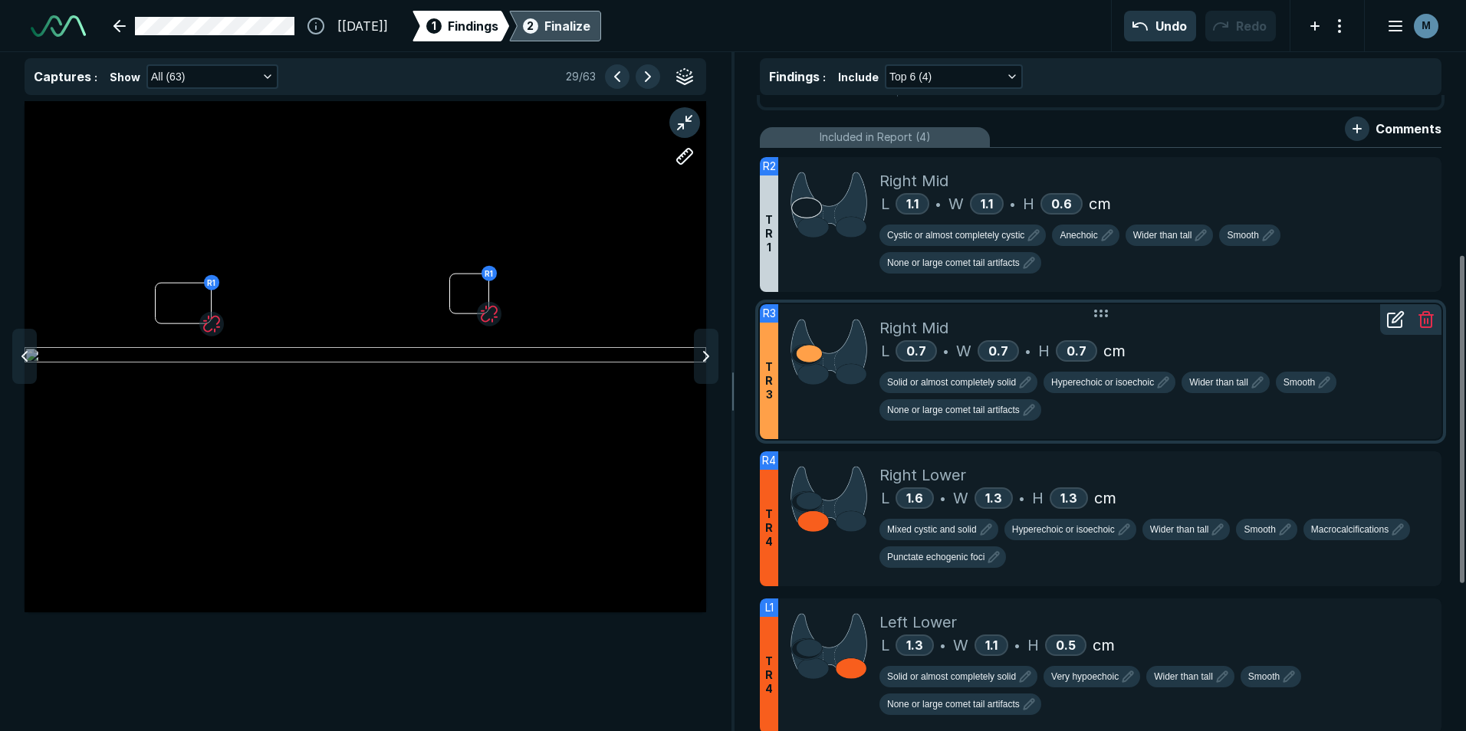
scroll to position [307, 0]
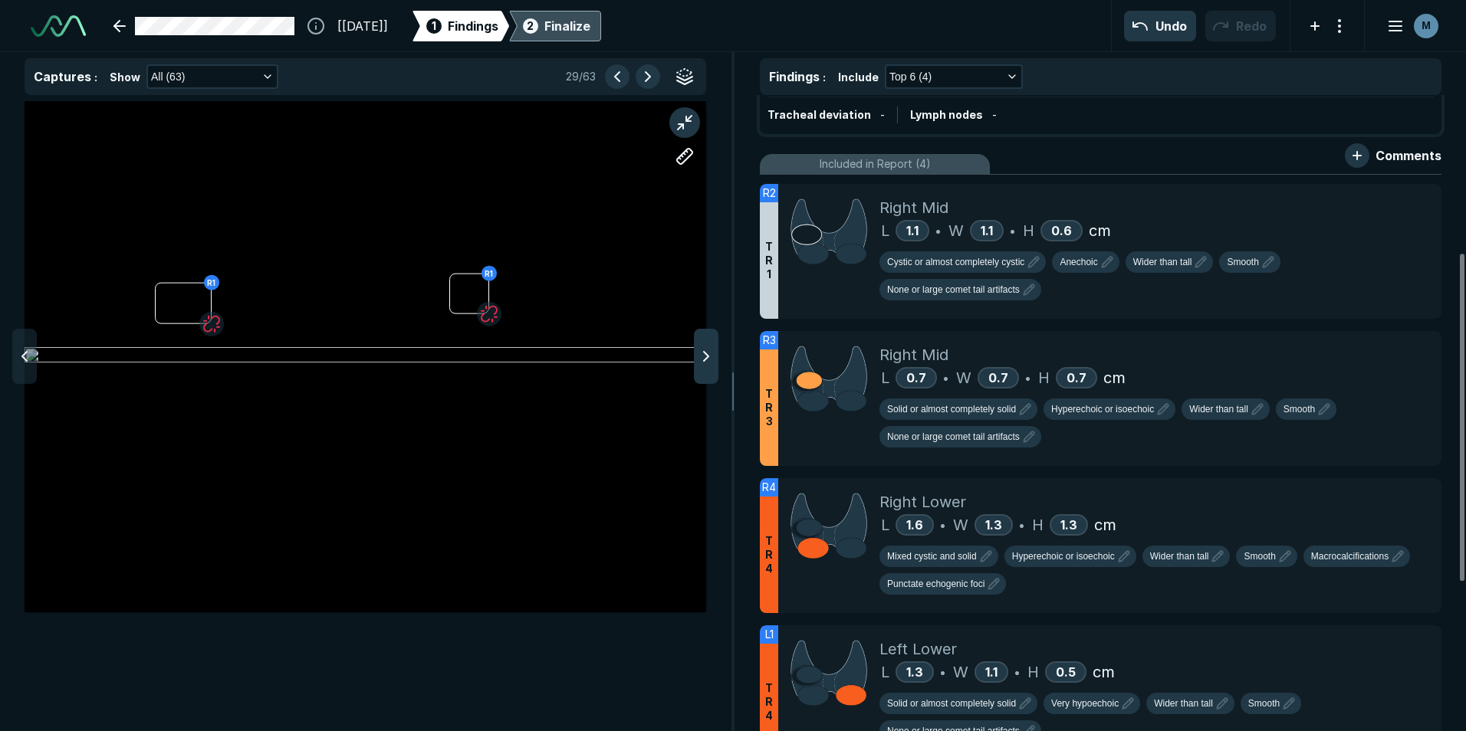
click at [705, 367] on div at bounding box center [706, 356] width 25 height 55
click at [705, 356] on icon at bounding box center [706, 356] width 18 height 18
click at [705, 359] on icon at bounding box center [706, 356] width 18 height 18
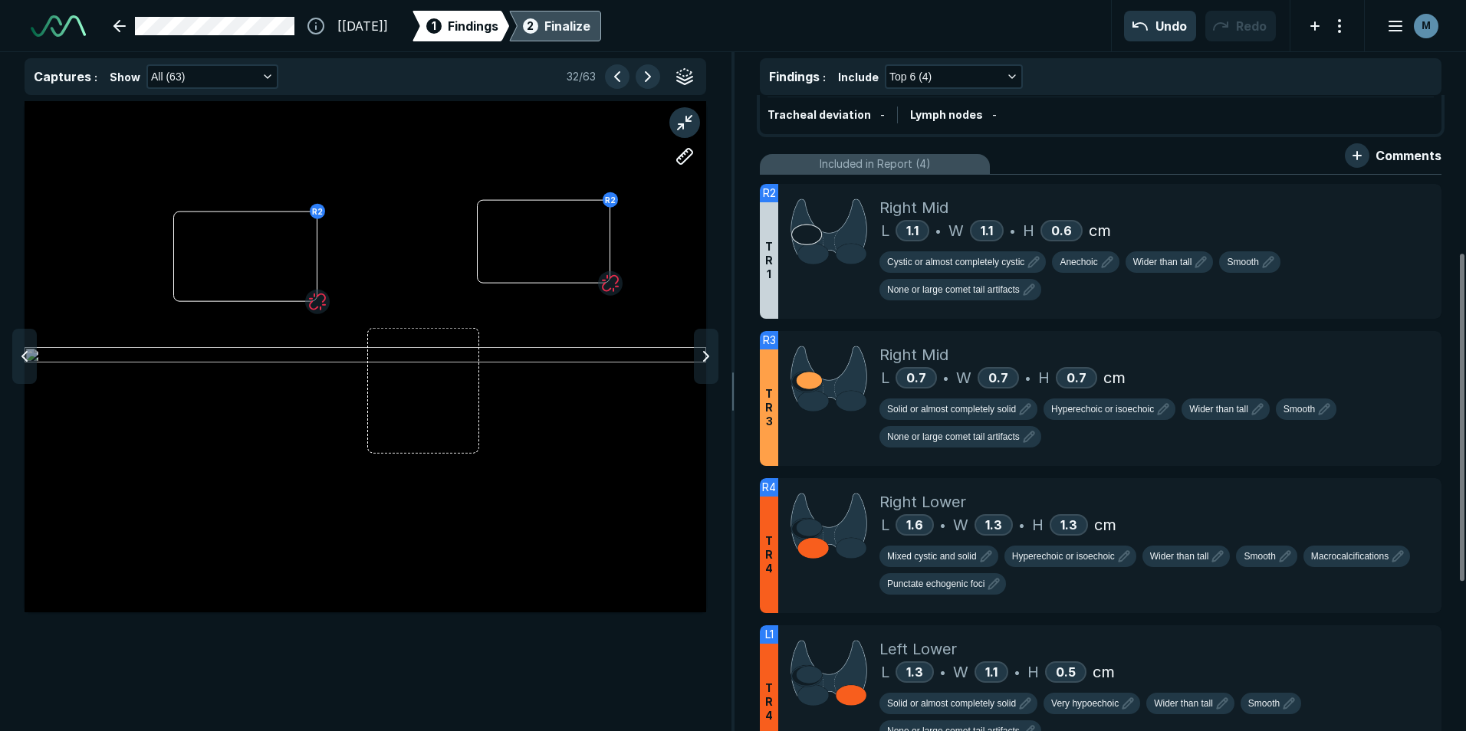
click at [705, 359] on icon at bounding box center [706, 356] width 18 height 18
click at [708, 357] on polyline at bounding box center [706, 356] width 5 height 9
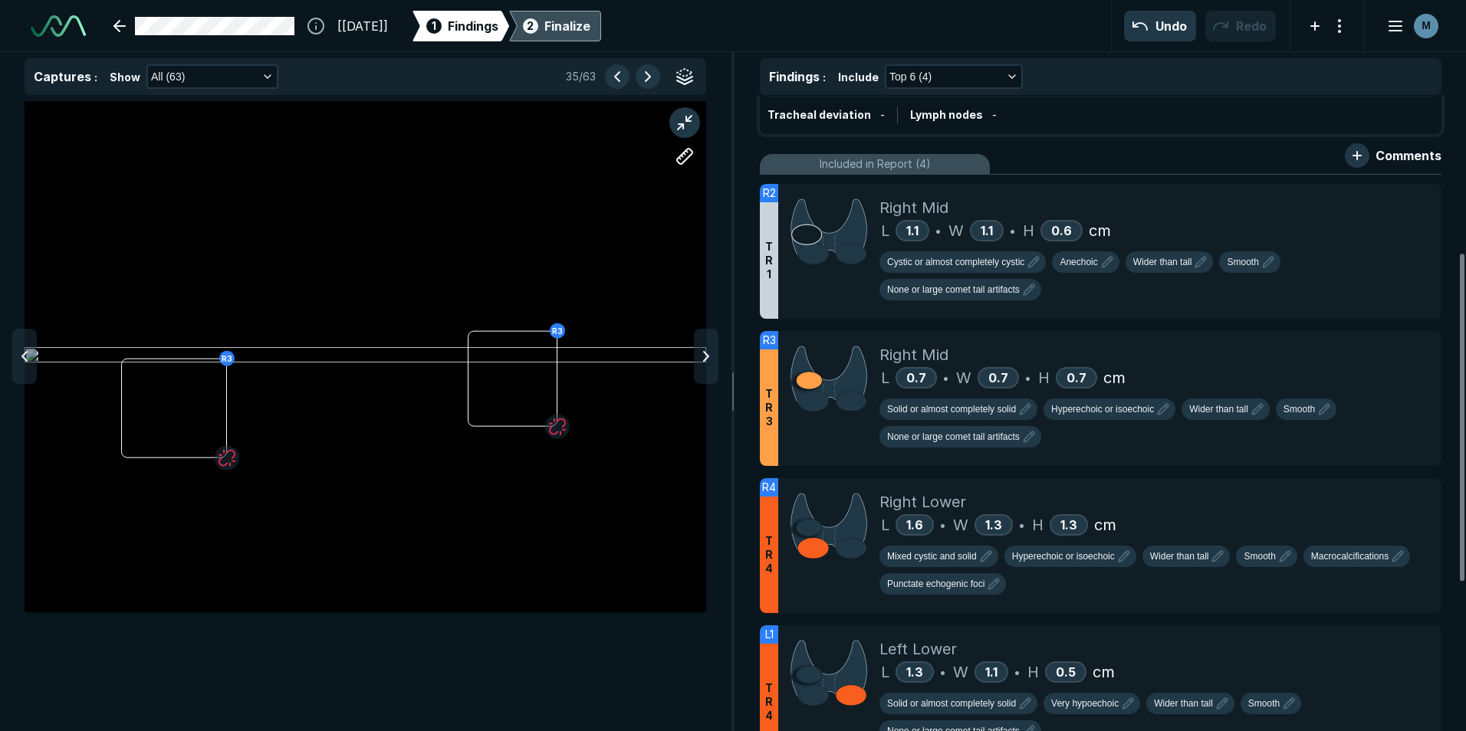
click at [708, 357] on polyline at bounding box center [706, 356] width 5 height 9
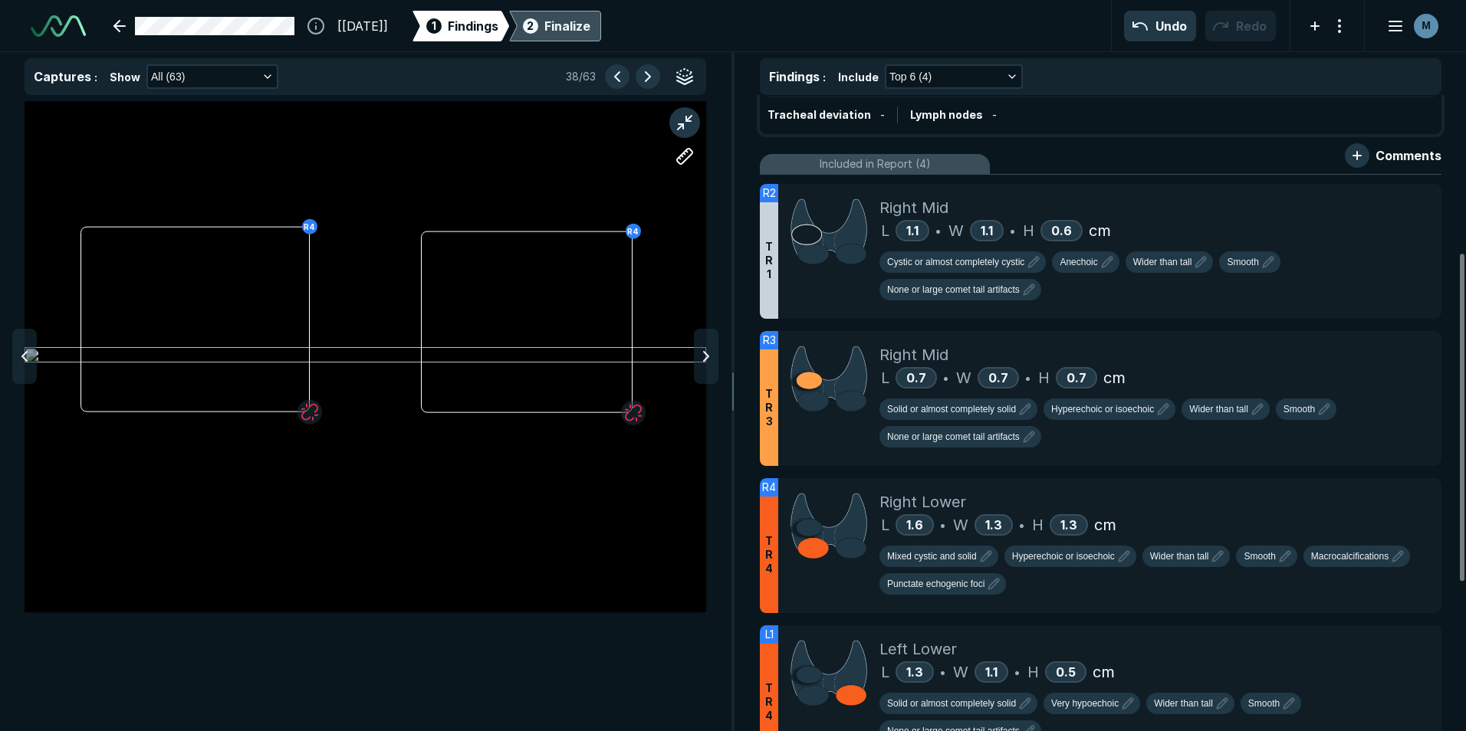
click at [708, 357] on polyline at bounding box center [706, 356] width 5 height 9
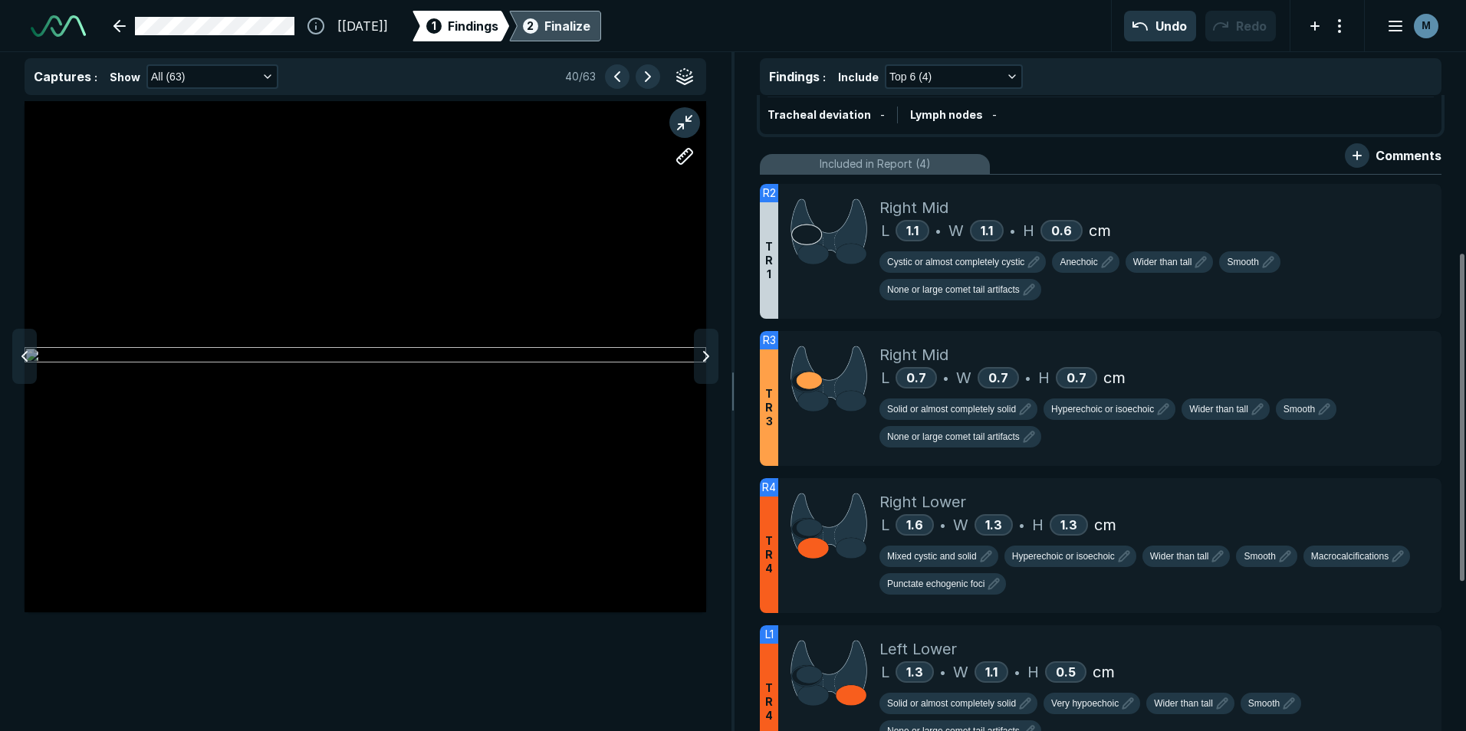
click at [708, 357] on polyline at bounding box center [706, 356] width 5 height 9
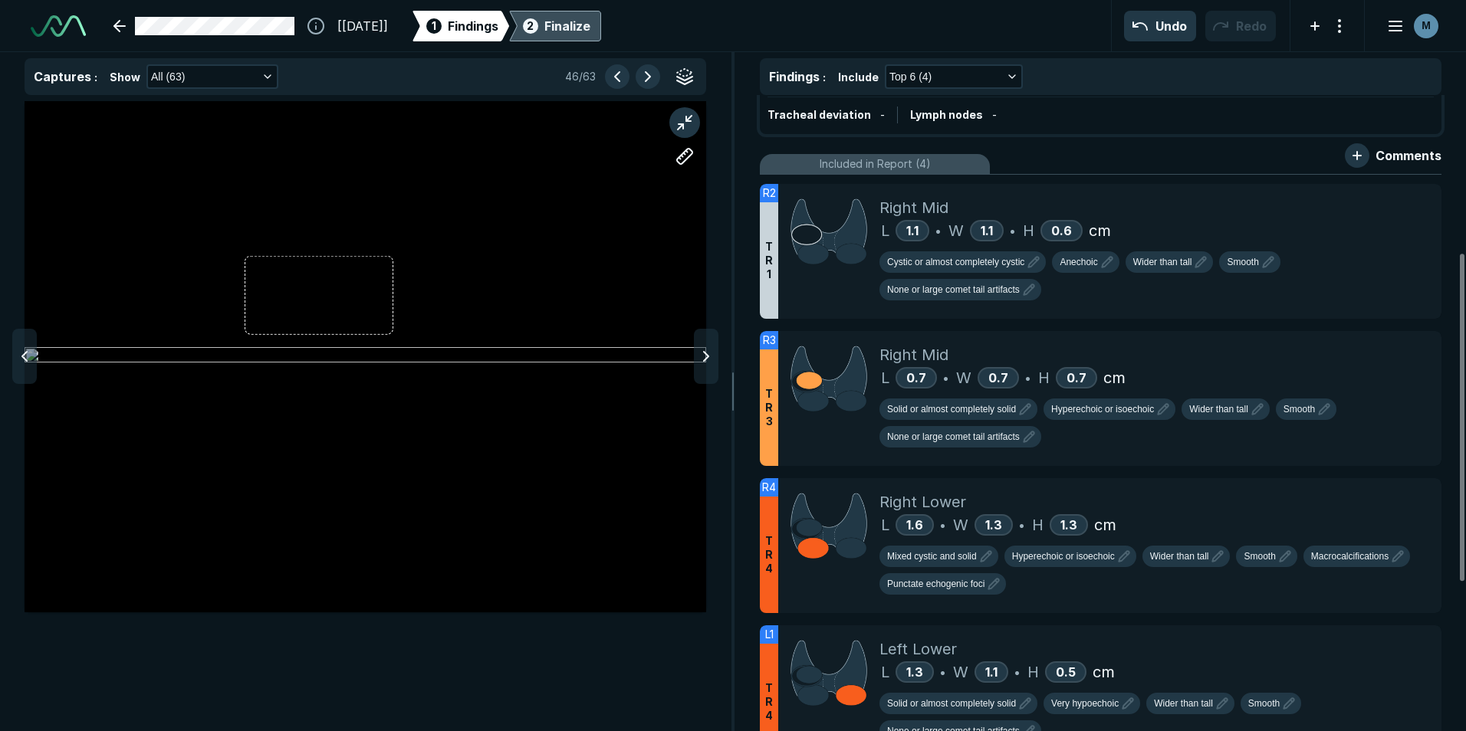
click at [708, 357] on polyline at bounding box center [706, 356] width 5 height 9
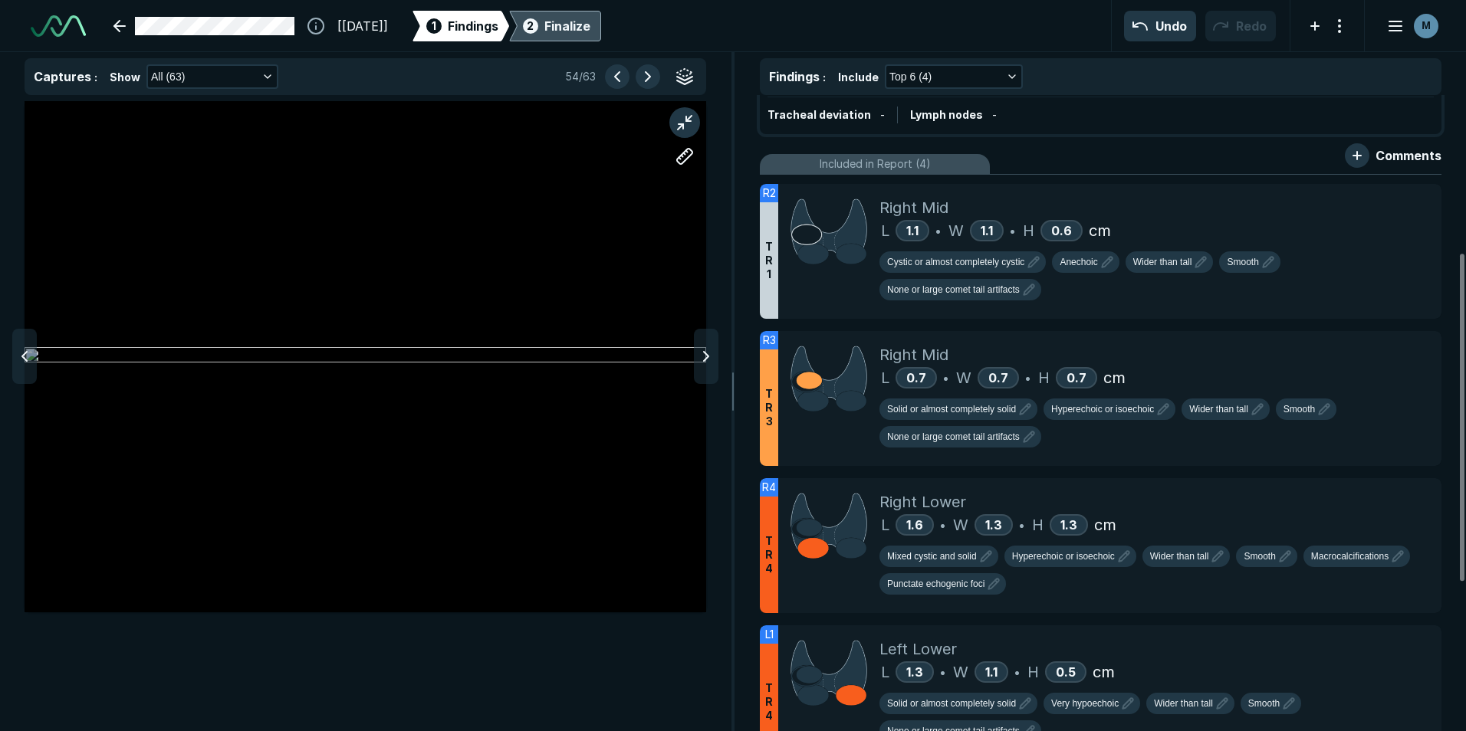
click at [708, 357] on polyline at bounding box center [706, 356] width 5 height 9
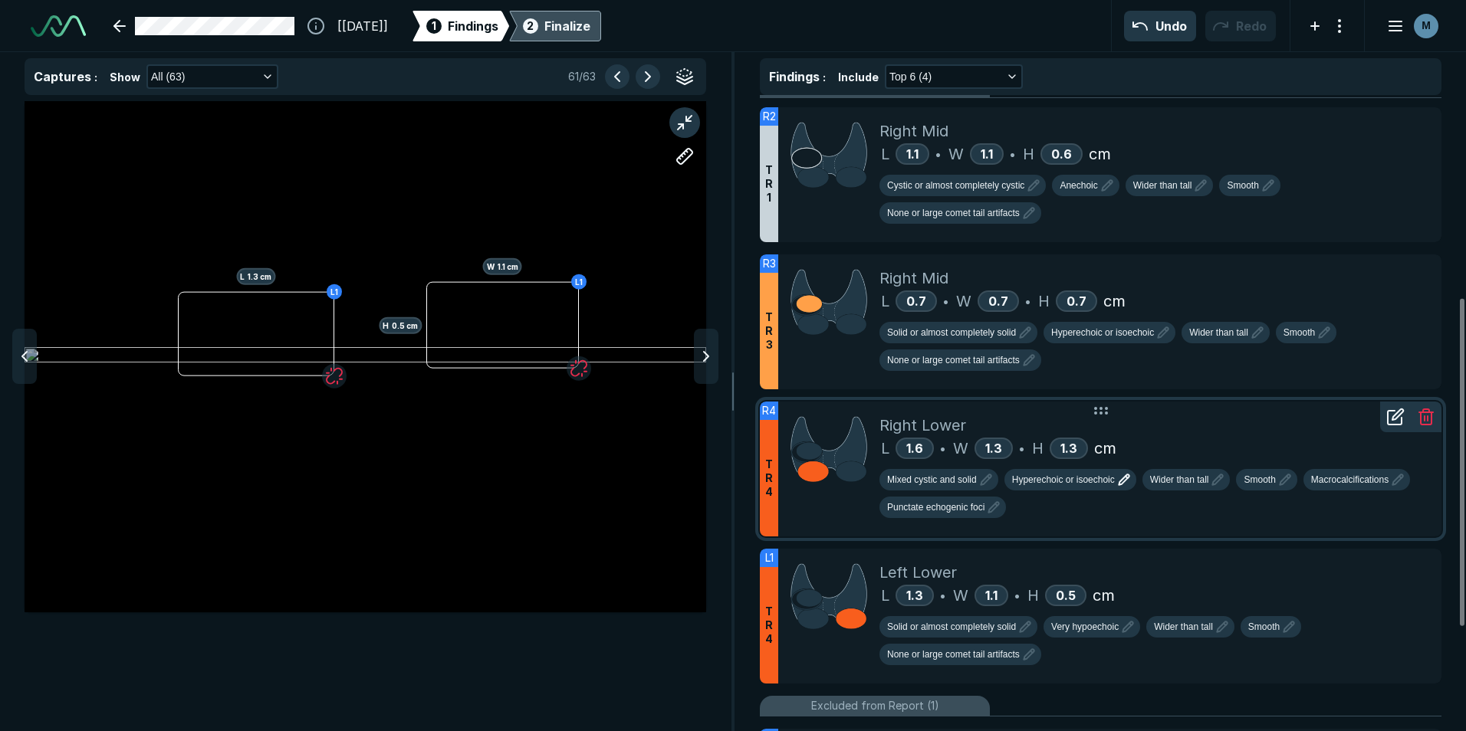
scroll to position [460, 0]
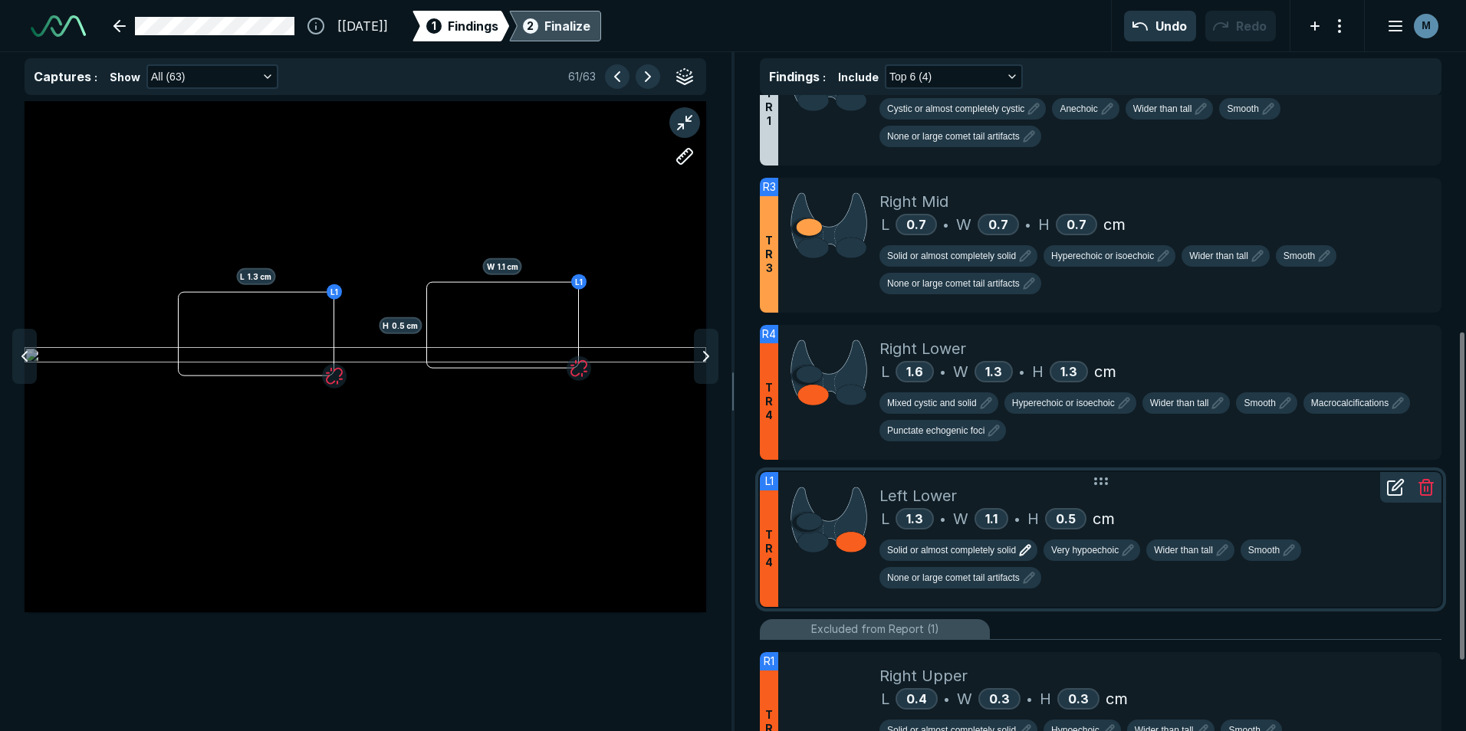
click at [1020, 550] on icon "button" at bounding box center [1025, 550] width 18 height 18
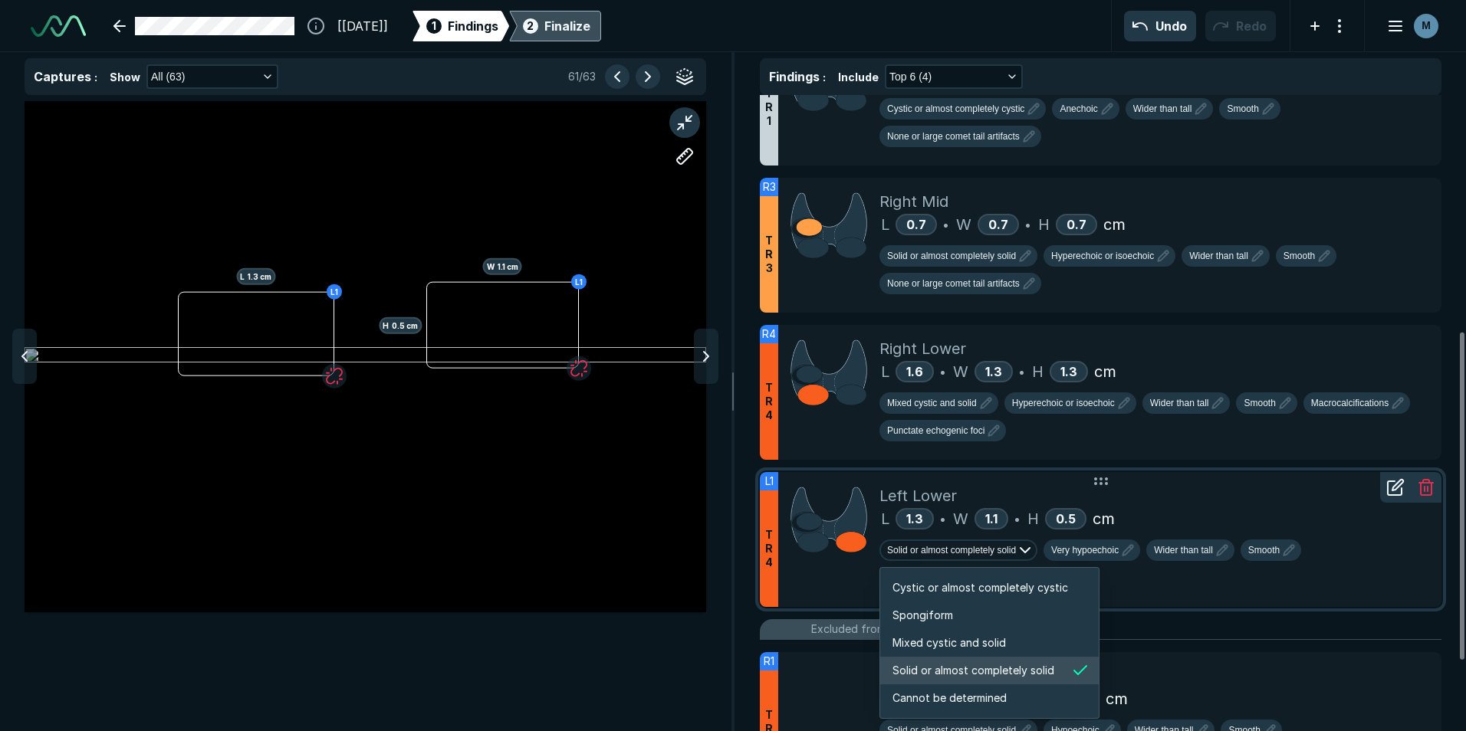
scroll to position [2559, 2945]
click at [996, 643] on span "Mixed cystic and solid" at bounding box center [948, 643] width 113 height 17
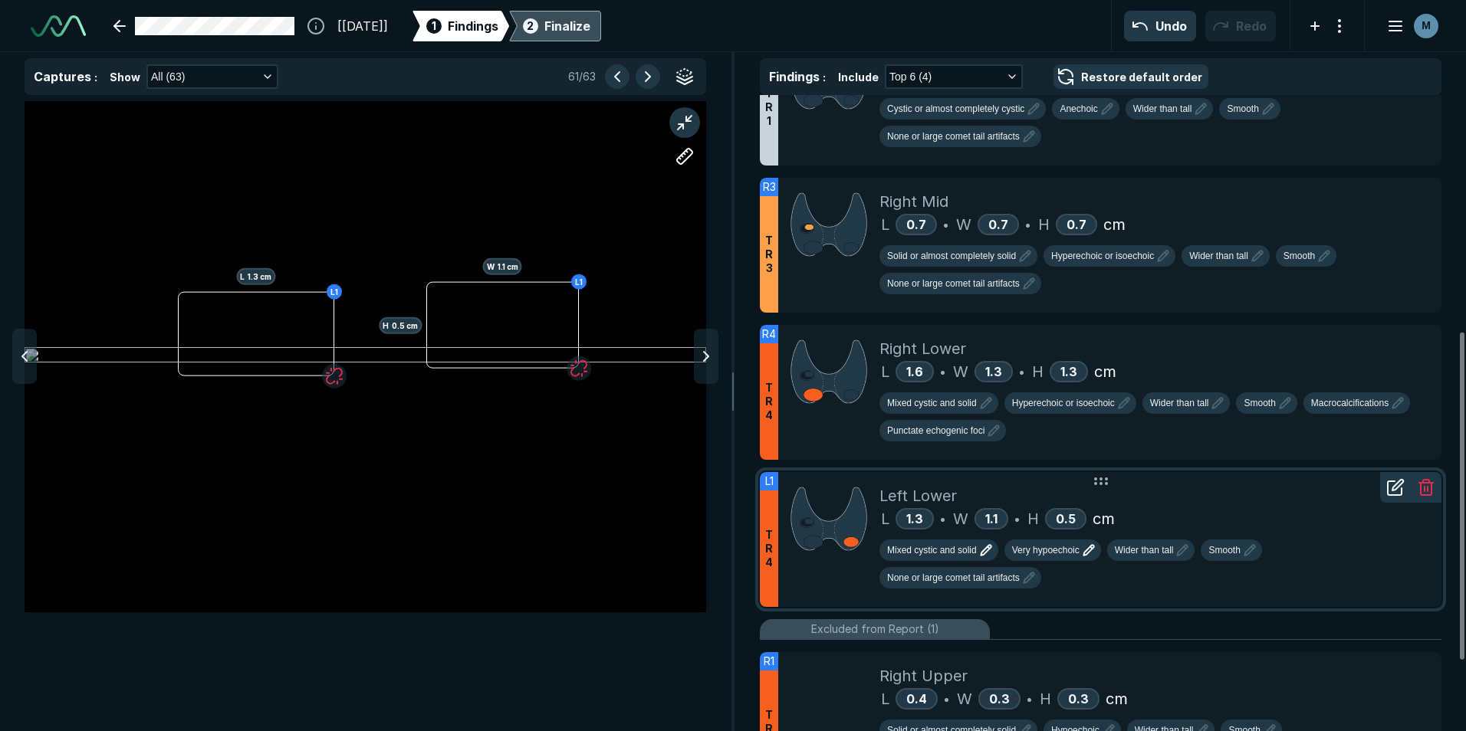
click at [1093, 560] on button "Very hypoechoic" at bounding box center [1052, 550] width 97 height 21
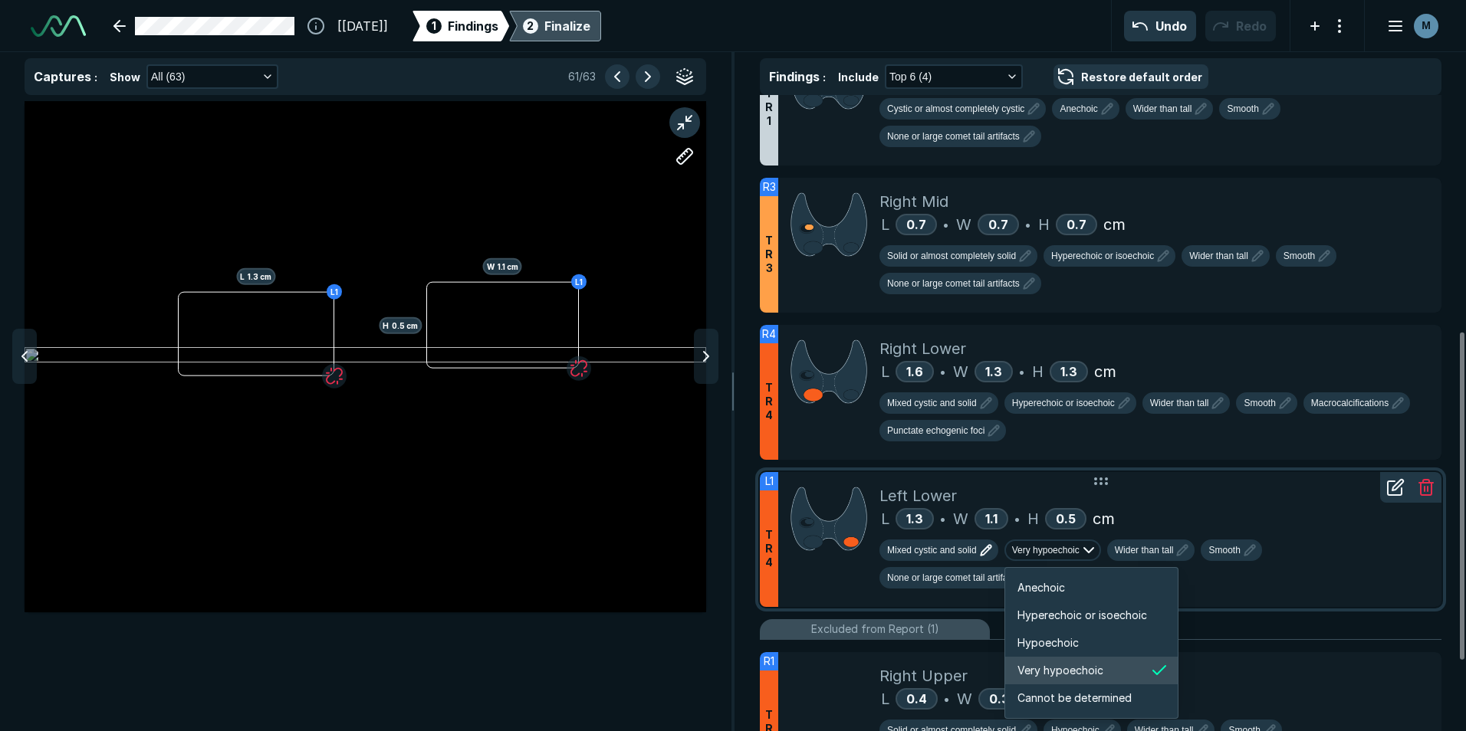
scroll to position [2559, 2748]
click at [1069, 643] on span "Hypoechoic" at bounding box center [1047, 643] width 61 height 17
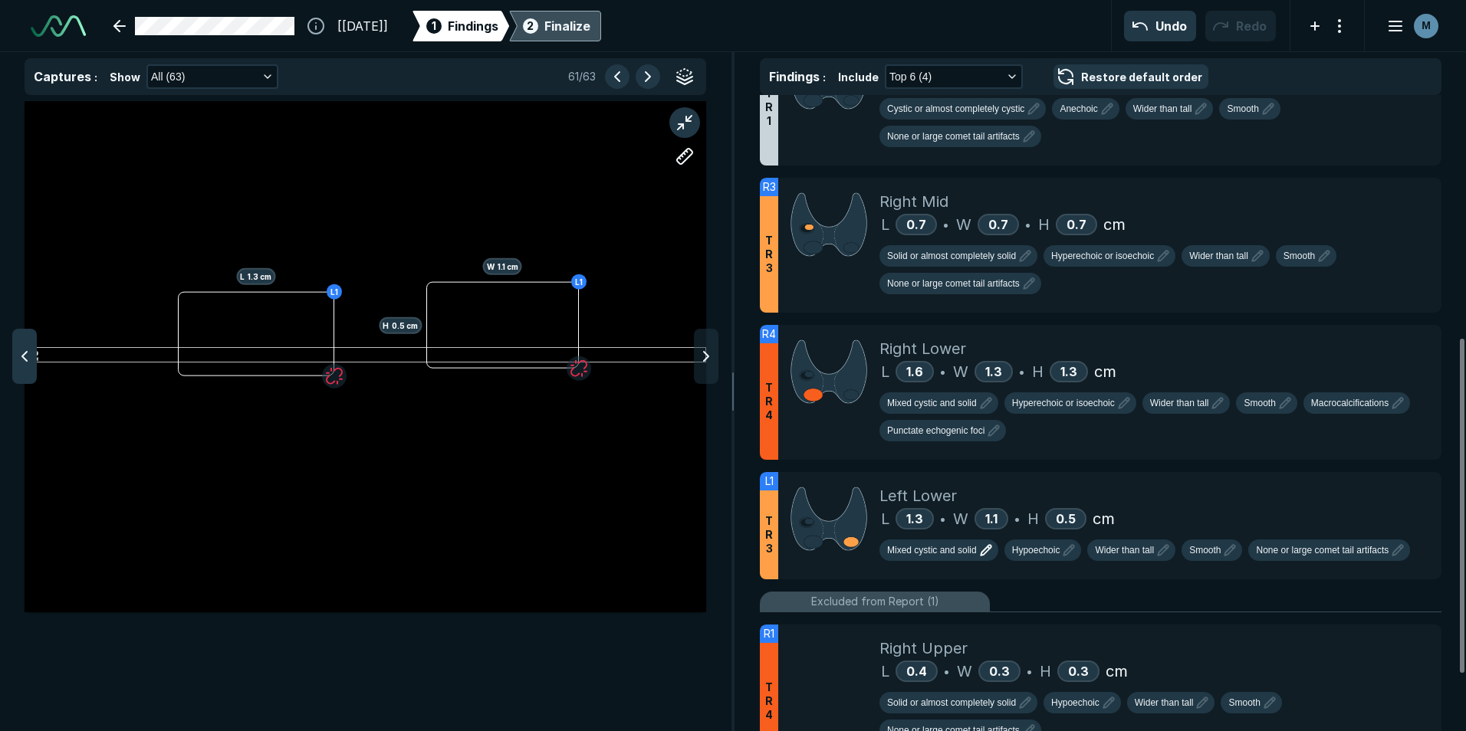
click at [18, 346] on div at bounding box center [24, 356] width 25 height 55
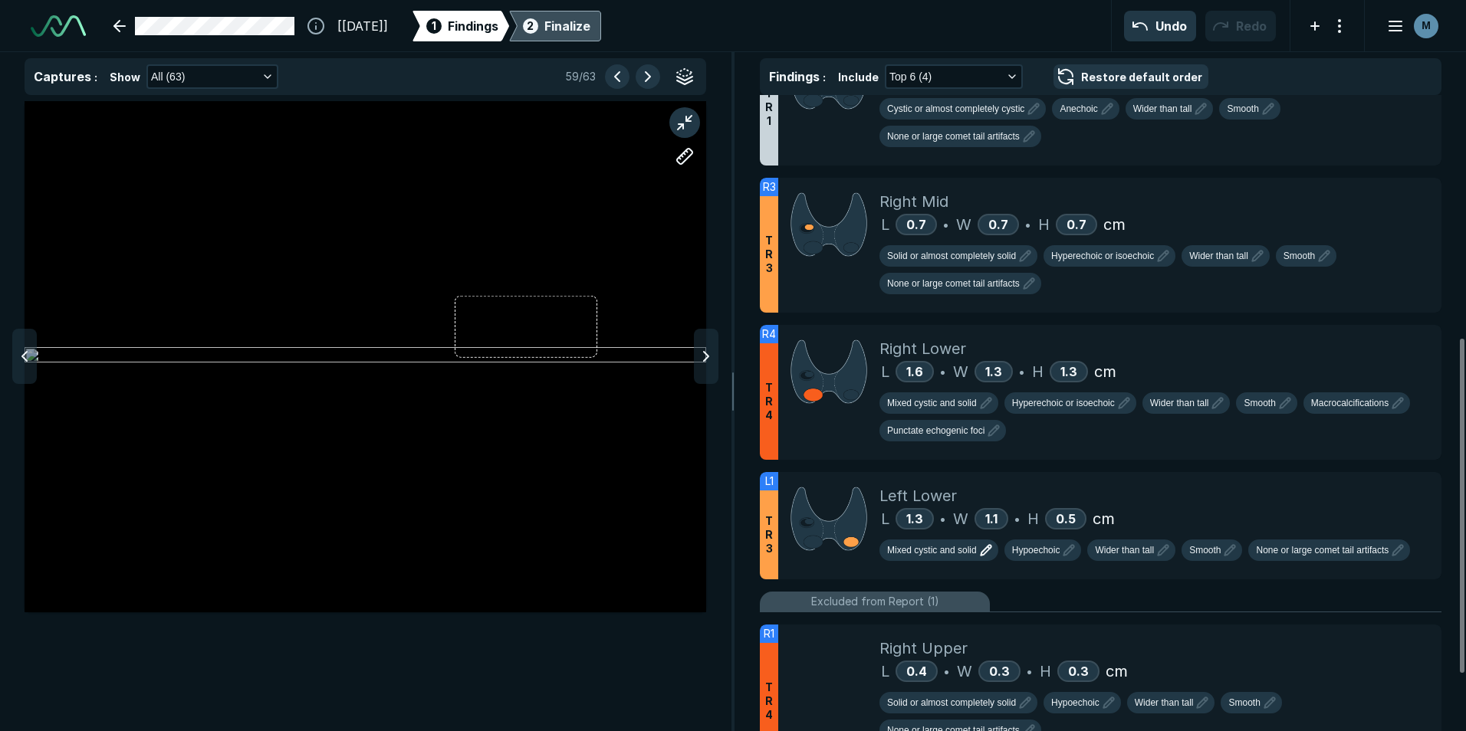
click at [18, 346] on div at bounding box center [24, 356] width 25 height 55
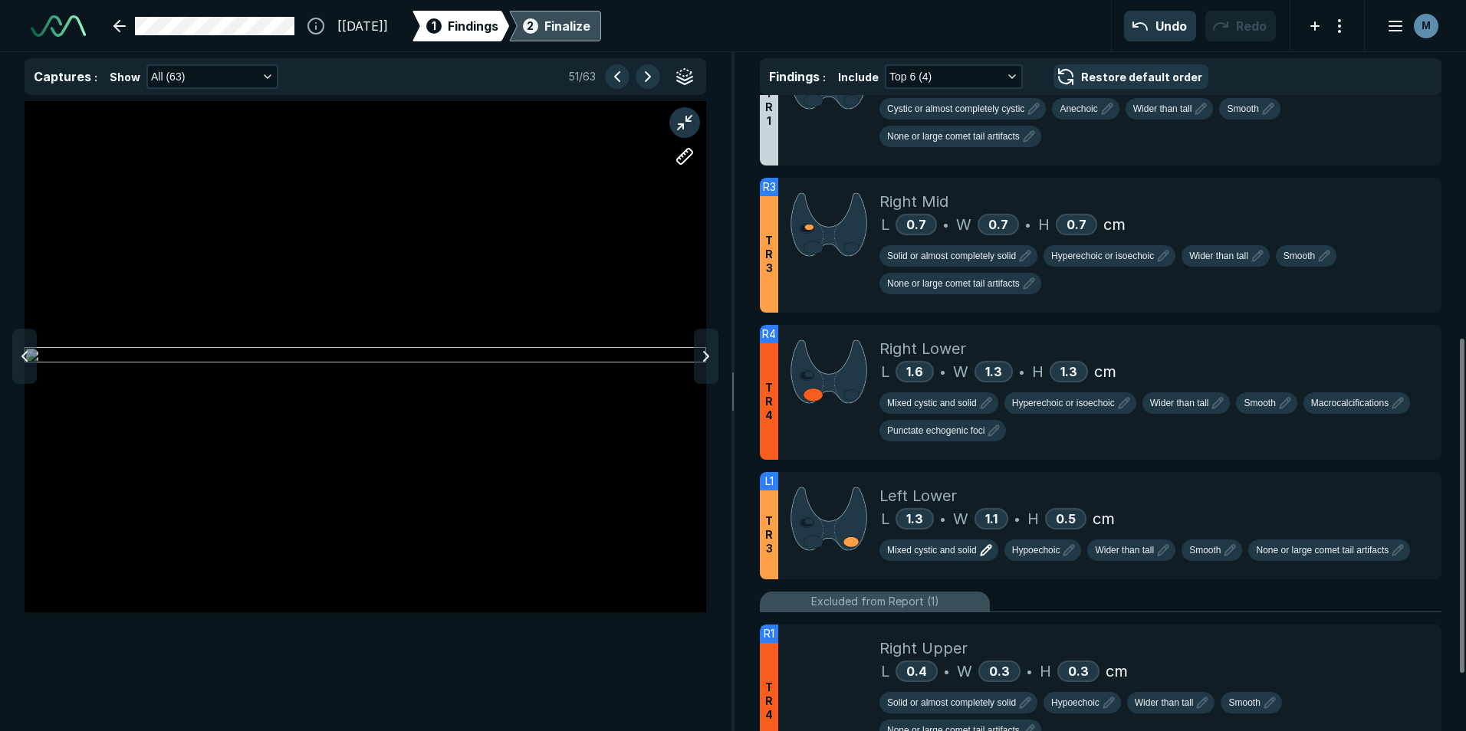
click at [18, 346] on div at bounding box center [24, 356] width 25 height 55
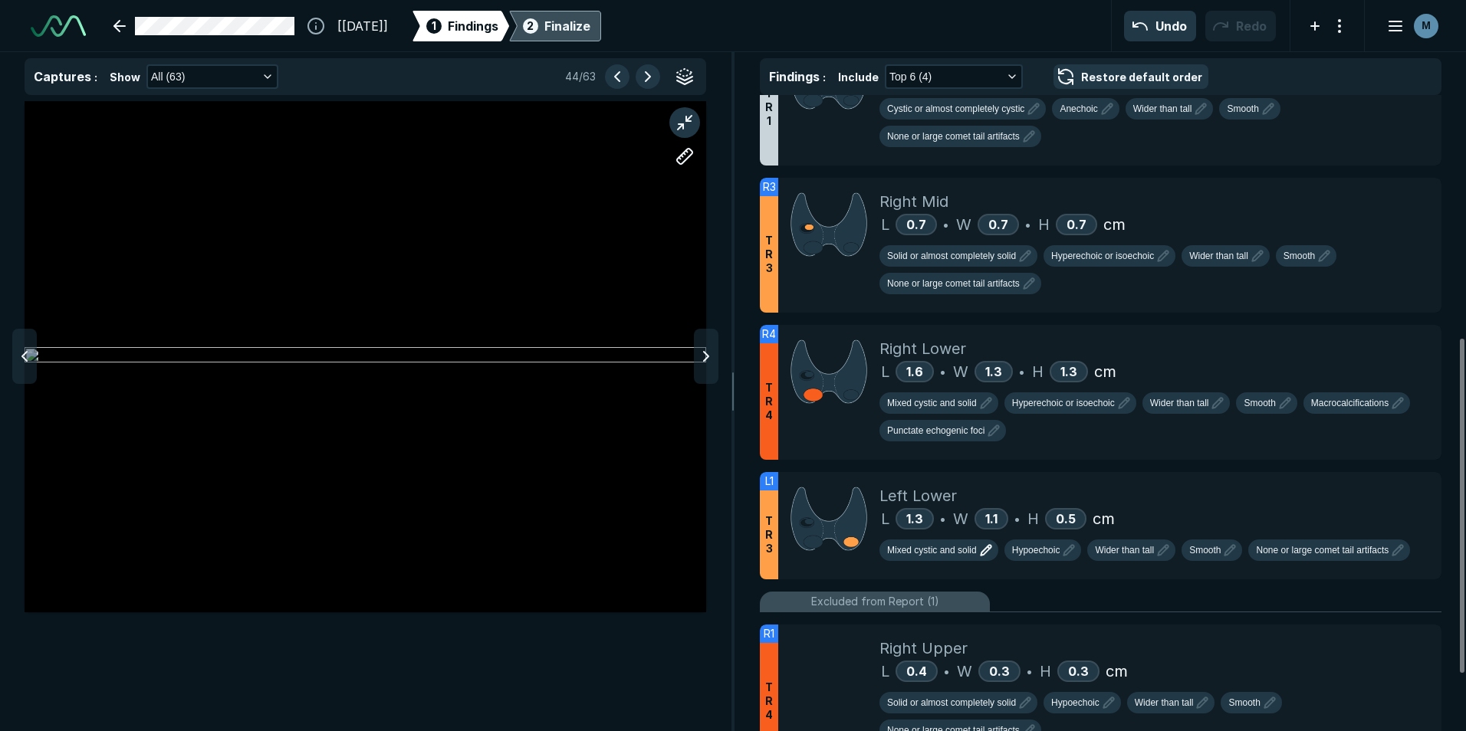
click at [18, 346] on div at bounding box center [24, 356] width 25 height 55
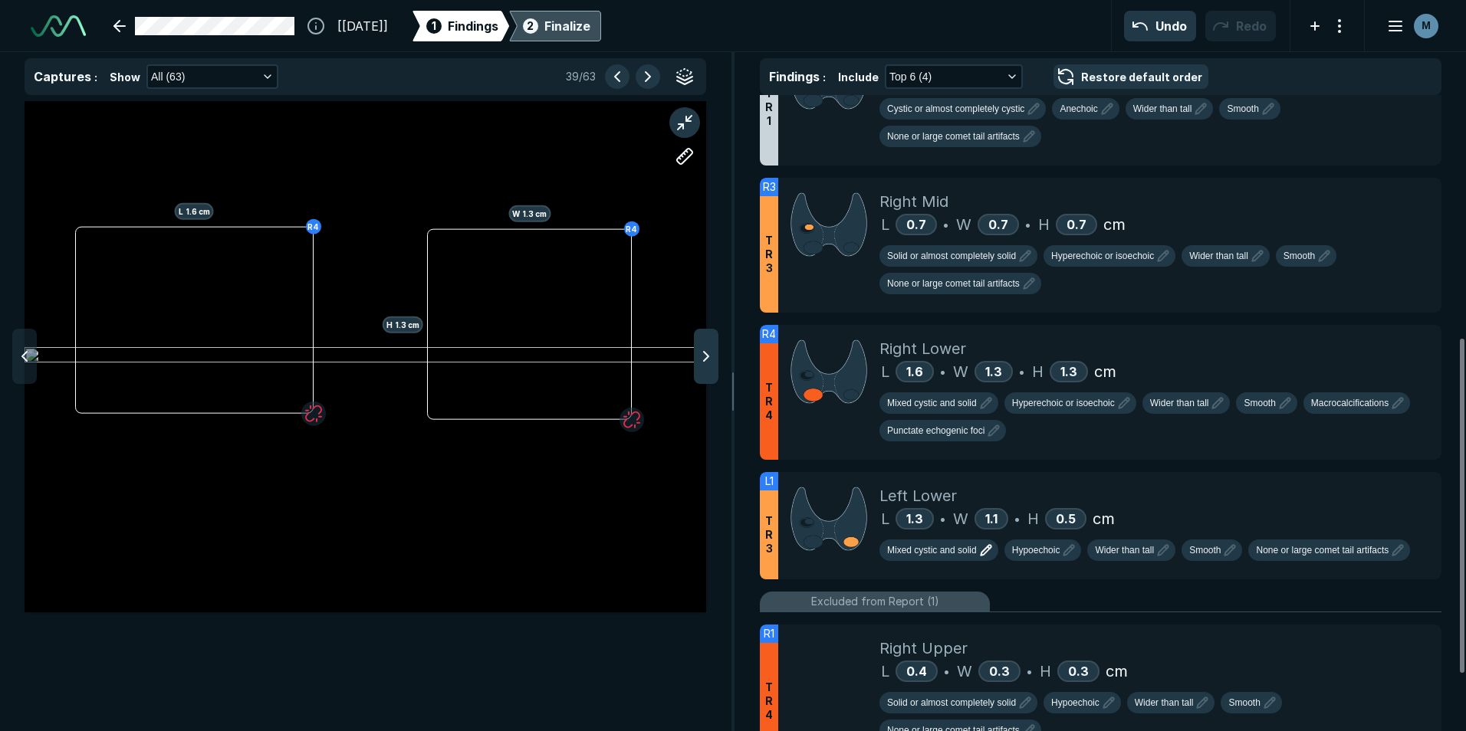
click at [707, 350] on icon at bounding box center [706, 356] width 18 height 18
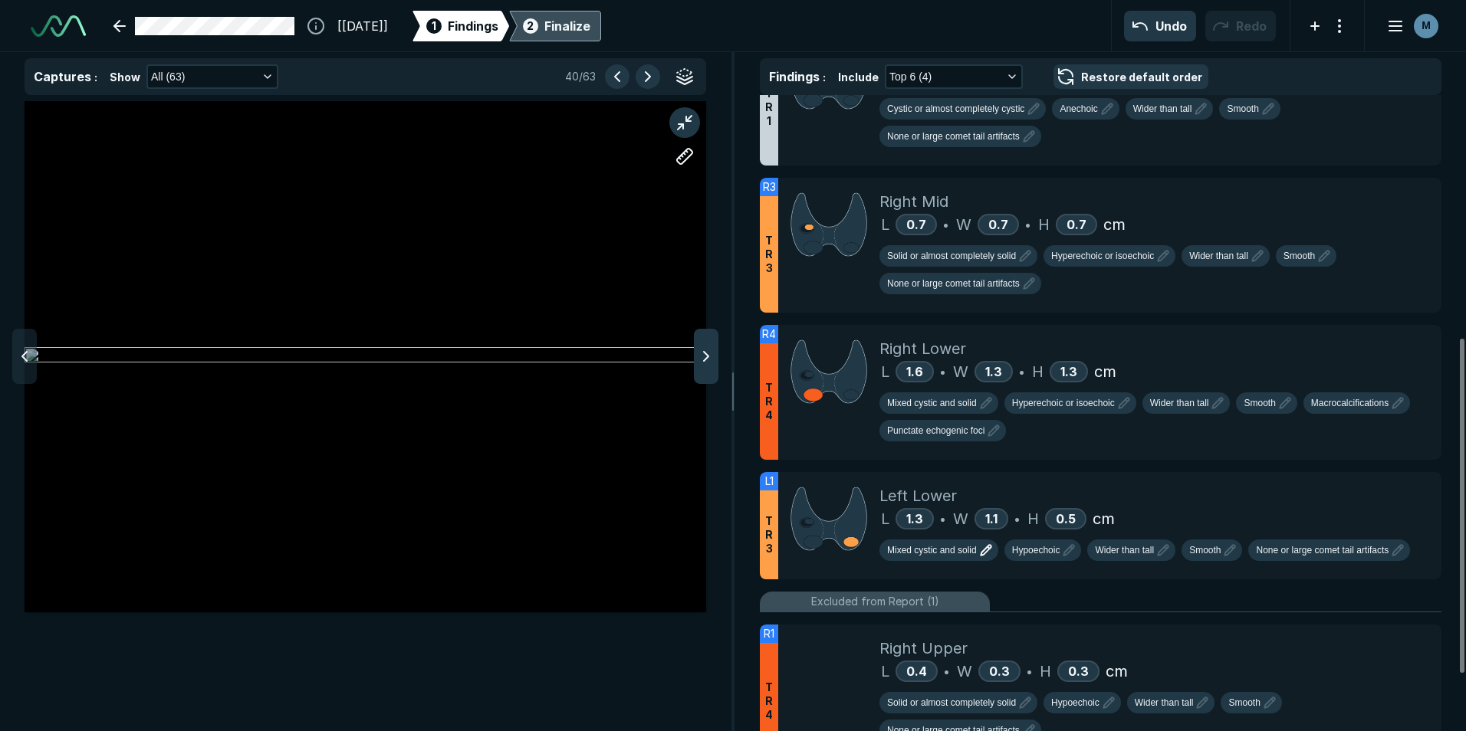
click at [709, 357] on icon at bounding box center [706, 356] width 18 height 18
click at [23, 350] on icon at bounding box center [24, 356] width 18 height 18
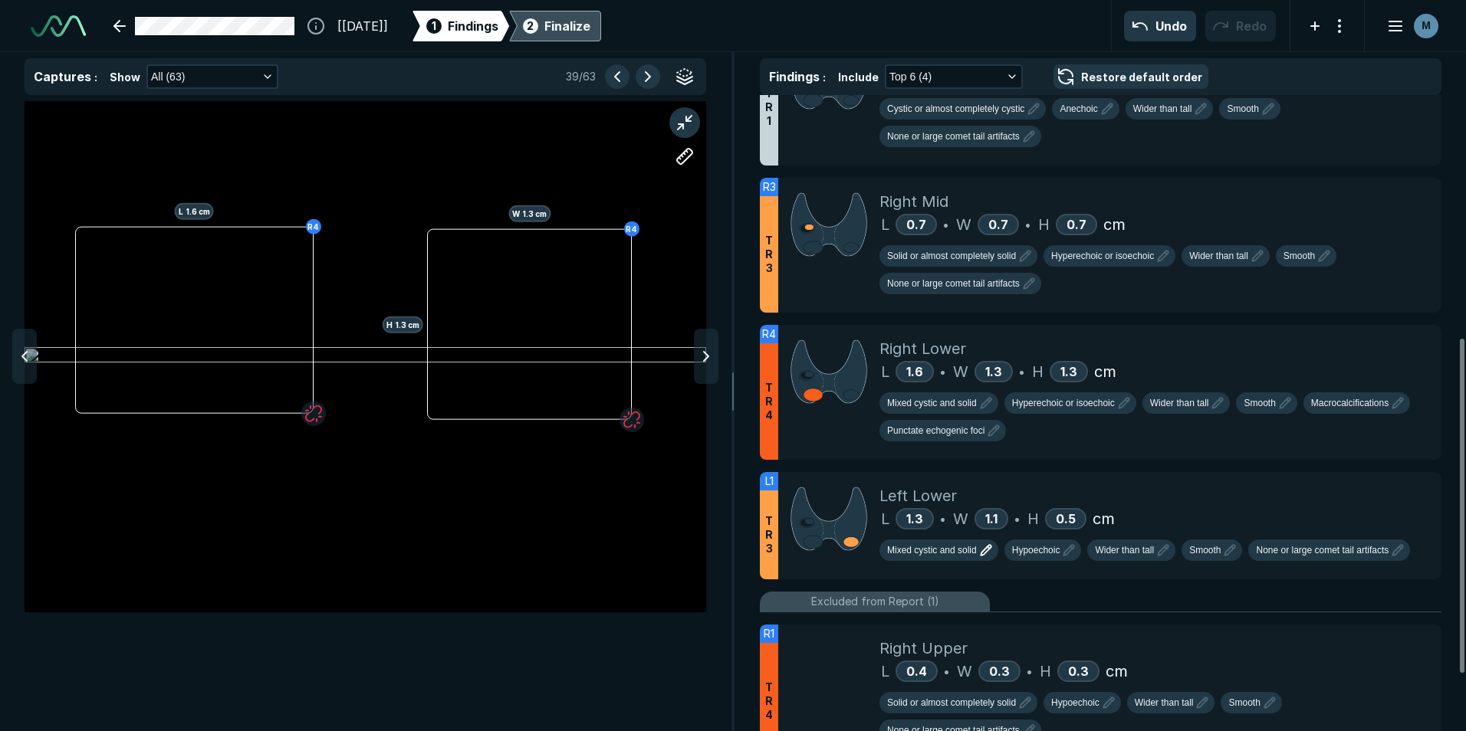
click at [23, 350] on icon at bounding box center [24, 356] width 18 height 18
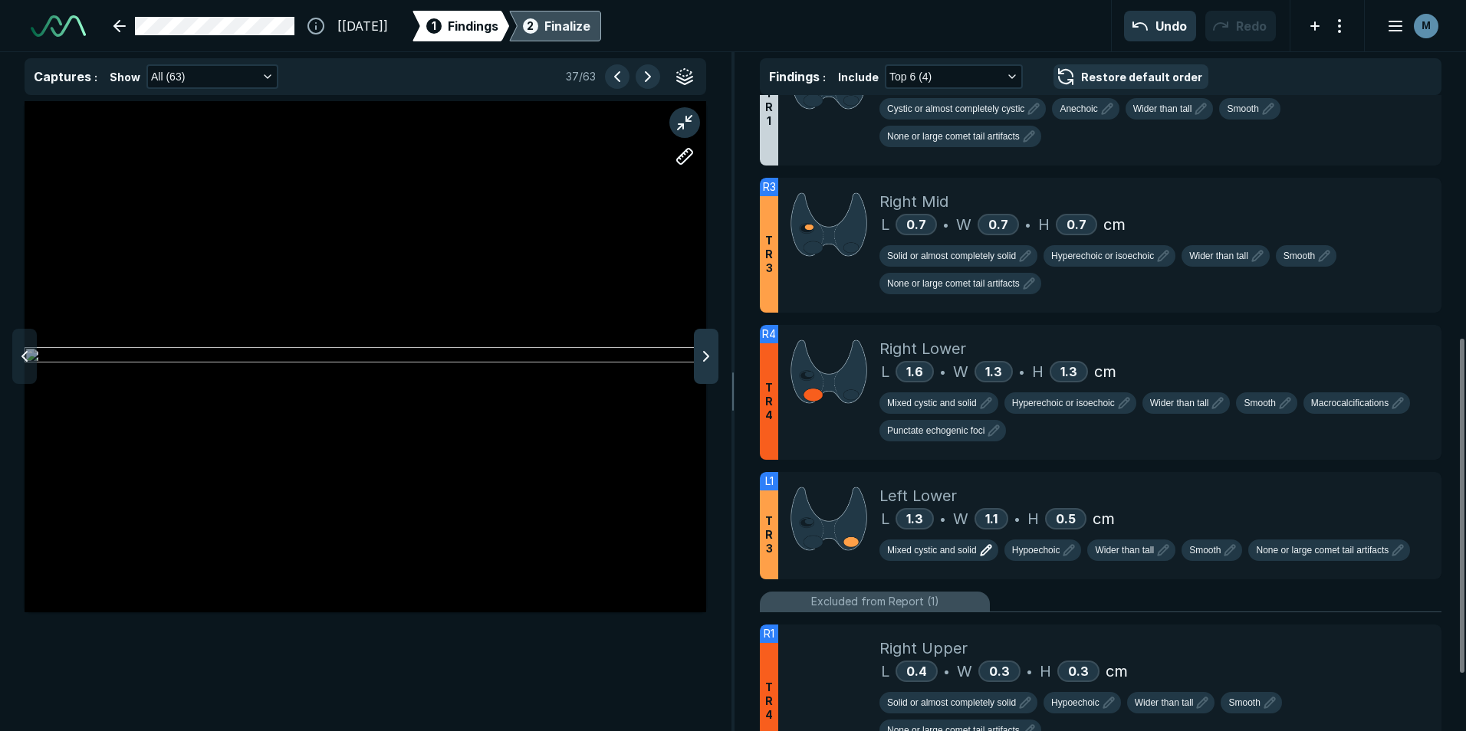
click at [703, 362] on icon at bounding box center [706, 356] width 18 height 18
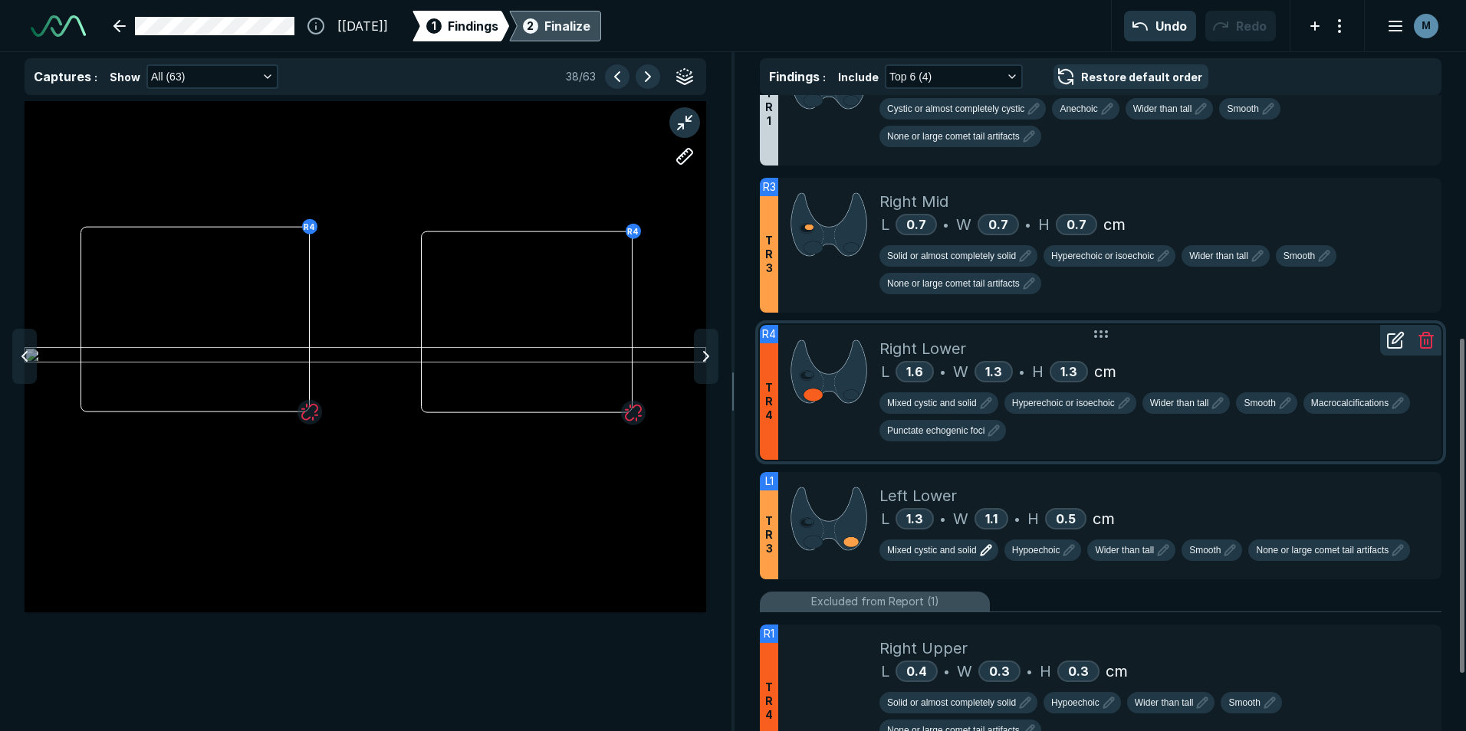
click at [1405, 416] on div "Mixed cystic and solid Hyperechoic or isoechoic Wider than tall Smooth Macrocal…" at bounding box center [1154, 420] width 550 height 55
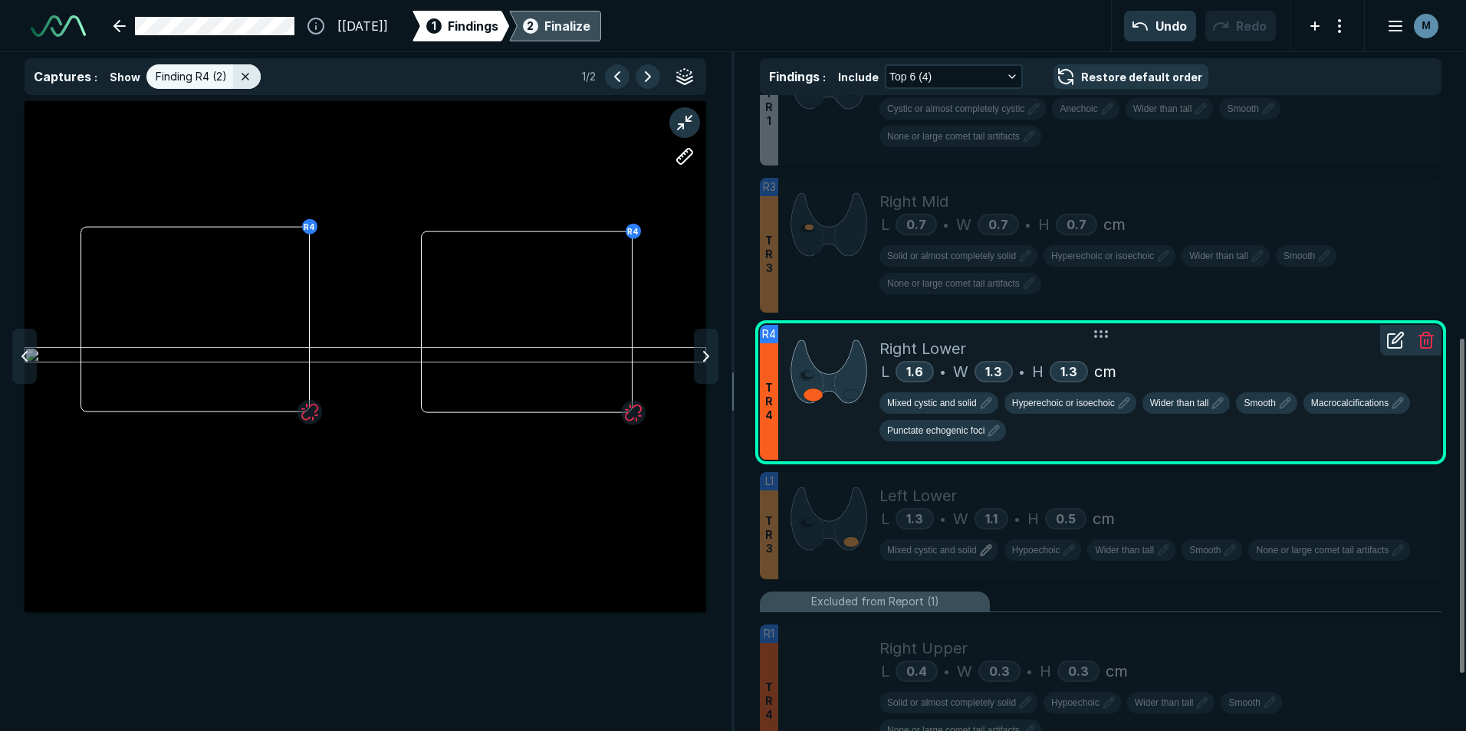
scroll to position [4639, 5014]
click at [1405, 412] on icon "button" at bounding box center [1398, 403] width 18 height 18
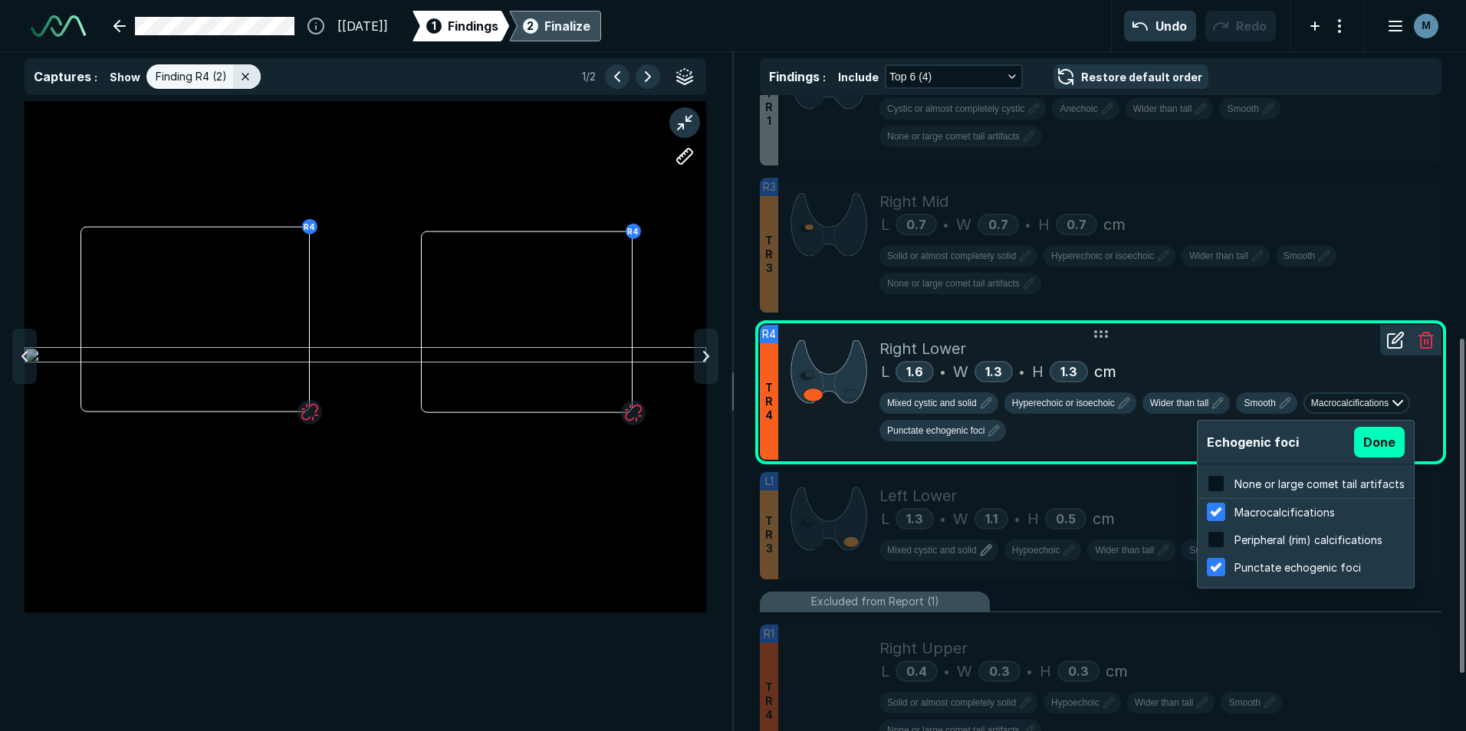
scroll to position [2466, 2924]
click at [1273, 511] on span "Macrocalcifications" at bounding box center [1284, 512] width 100 height 13
checkbox input "false"
click at [1392, 440] on button "Done" at bounding box center [1379, 442] width 51 height 31
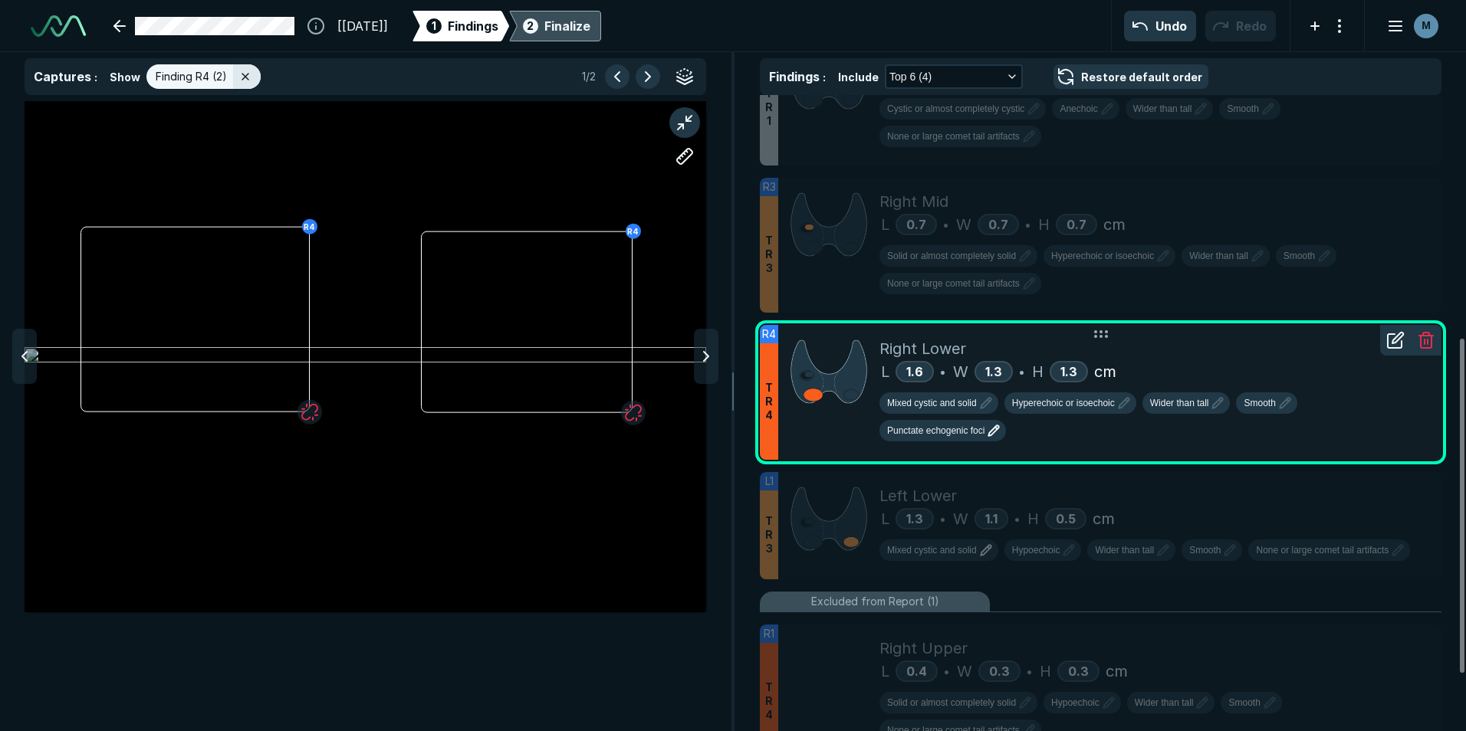
click at [583, 28] on div "Finalize" at bounding box center [567, 26] width 46 height 18
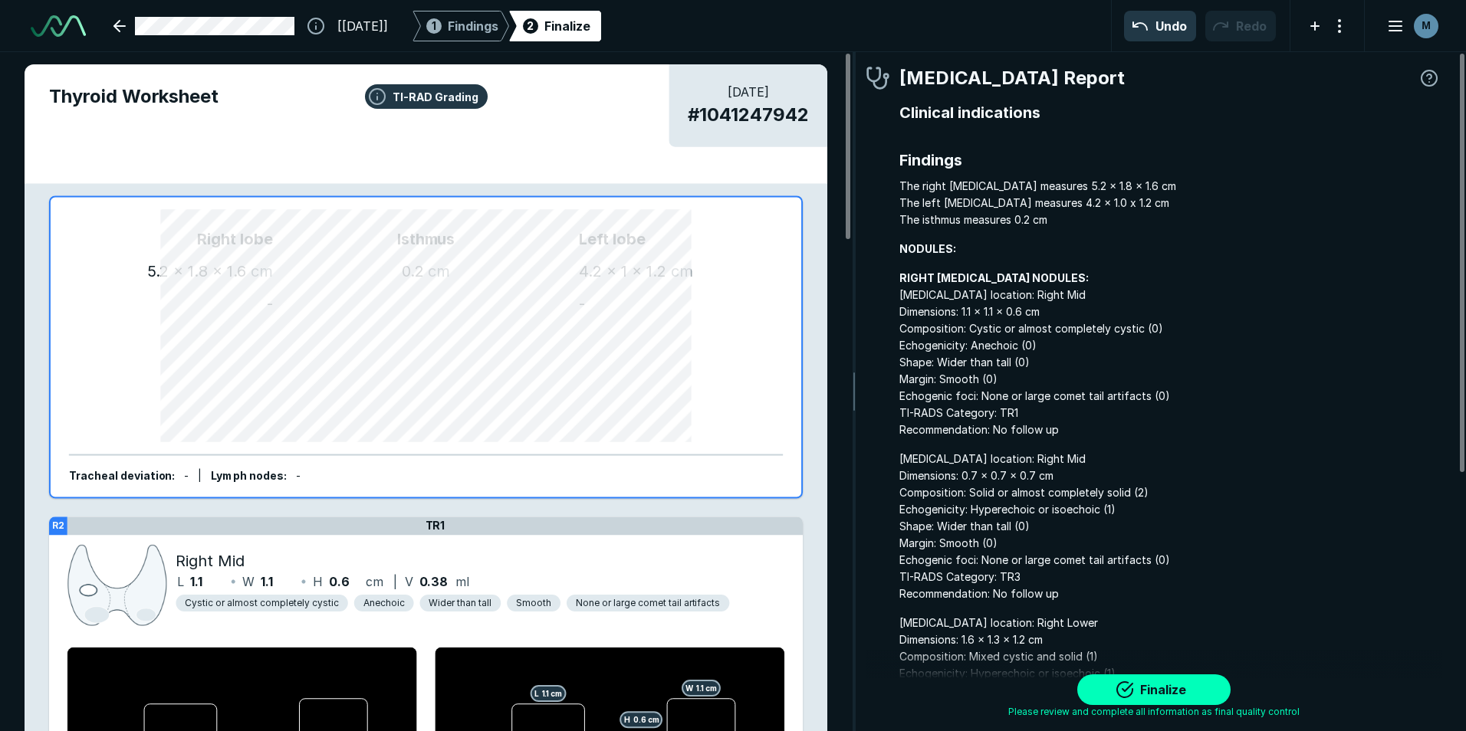
scroll to position [4939, 4537]
click at [1133, 688] on button "Finalize" at bounding box center [1153, 690] width 153 height 31
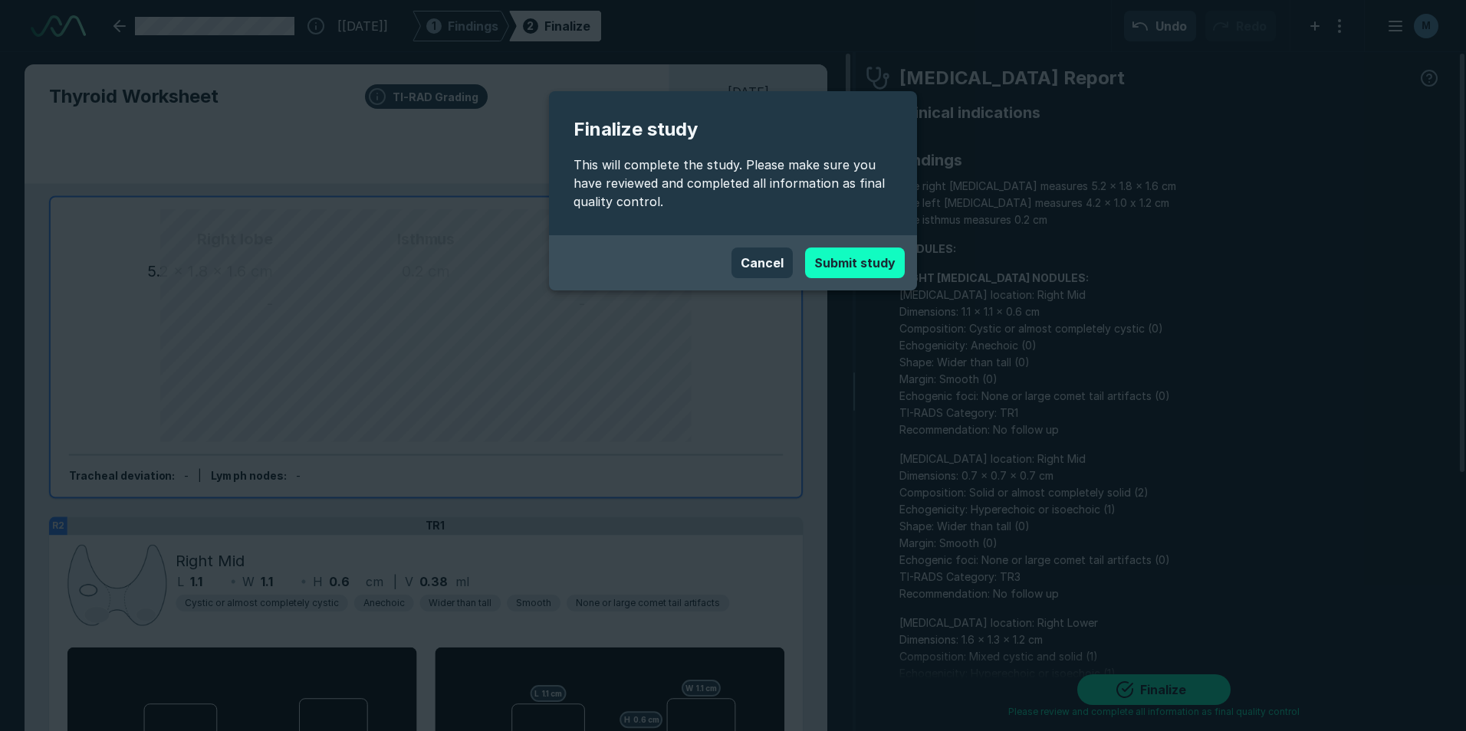
click at [843, 265] on button "Submit study" at bounding box center [855, 263] width 100 height 31
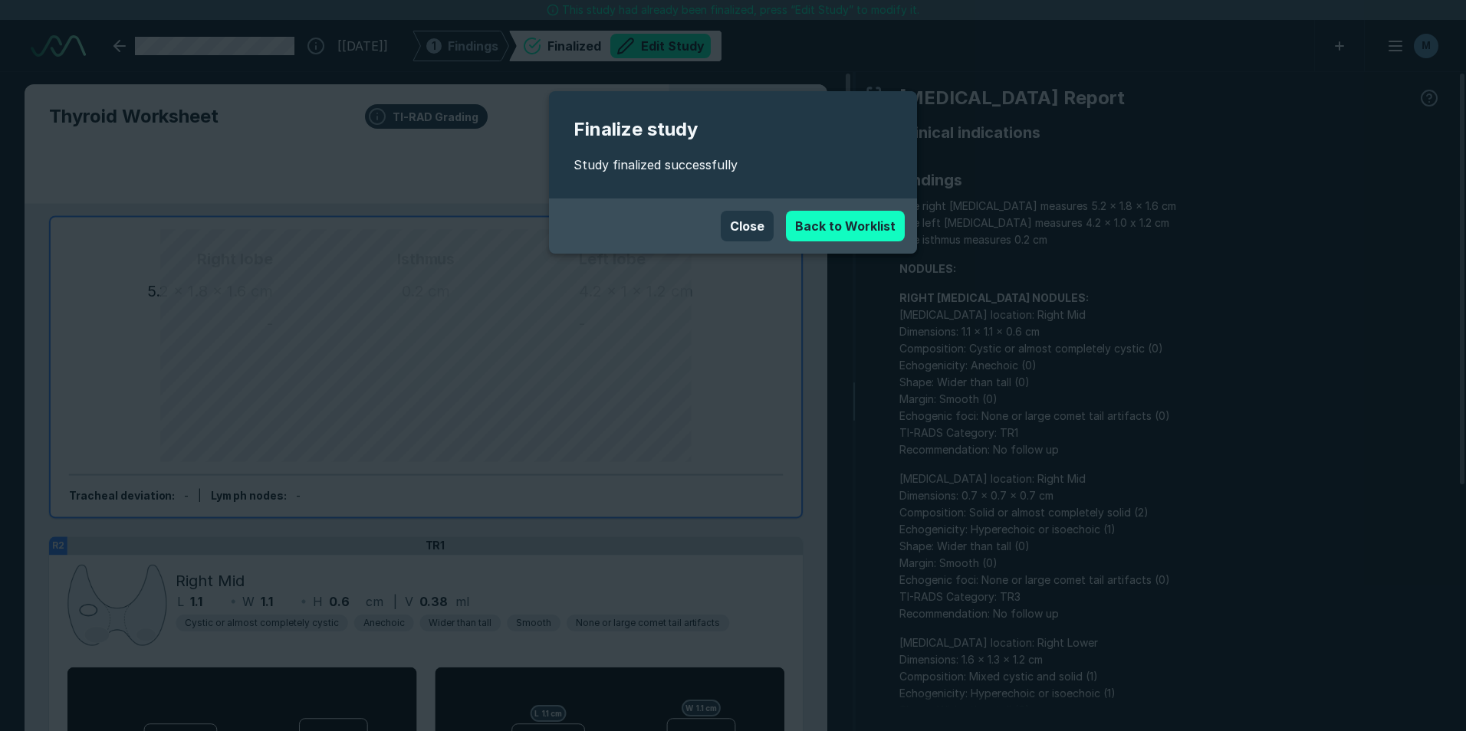
click at [810, 221] on link "Back to Worklist" at bounding box center [845, 226] width 119 height 31
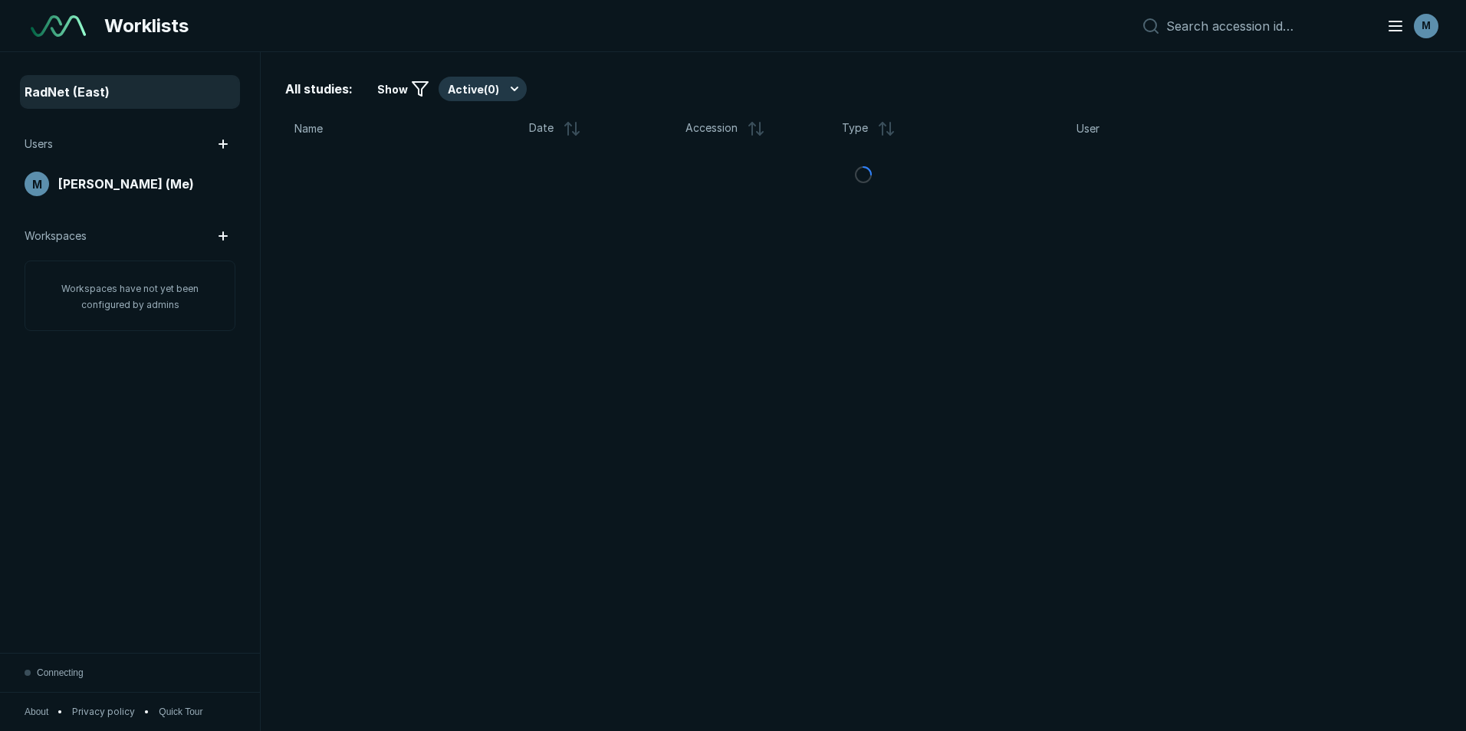
scroll to position [4749, 7149]
